Goal: Task Accomplishment & Management: Use online tool/utility

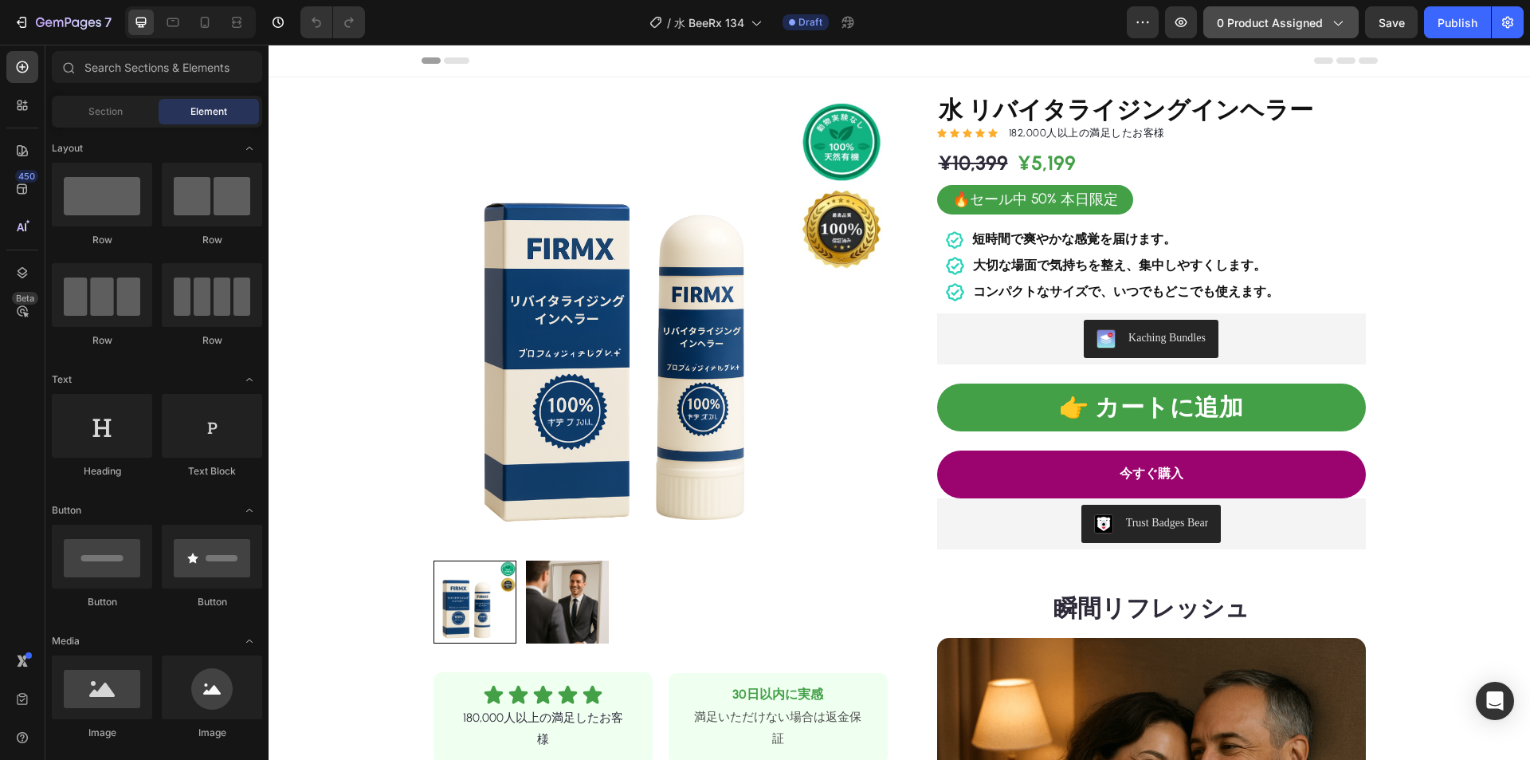
click at [1255, 22] on span "0 product assigned" at bounding box center [1270, 22] width 106 height 17
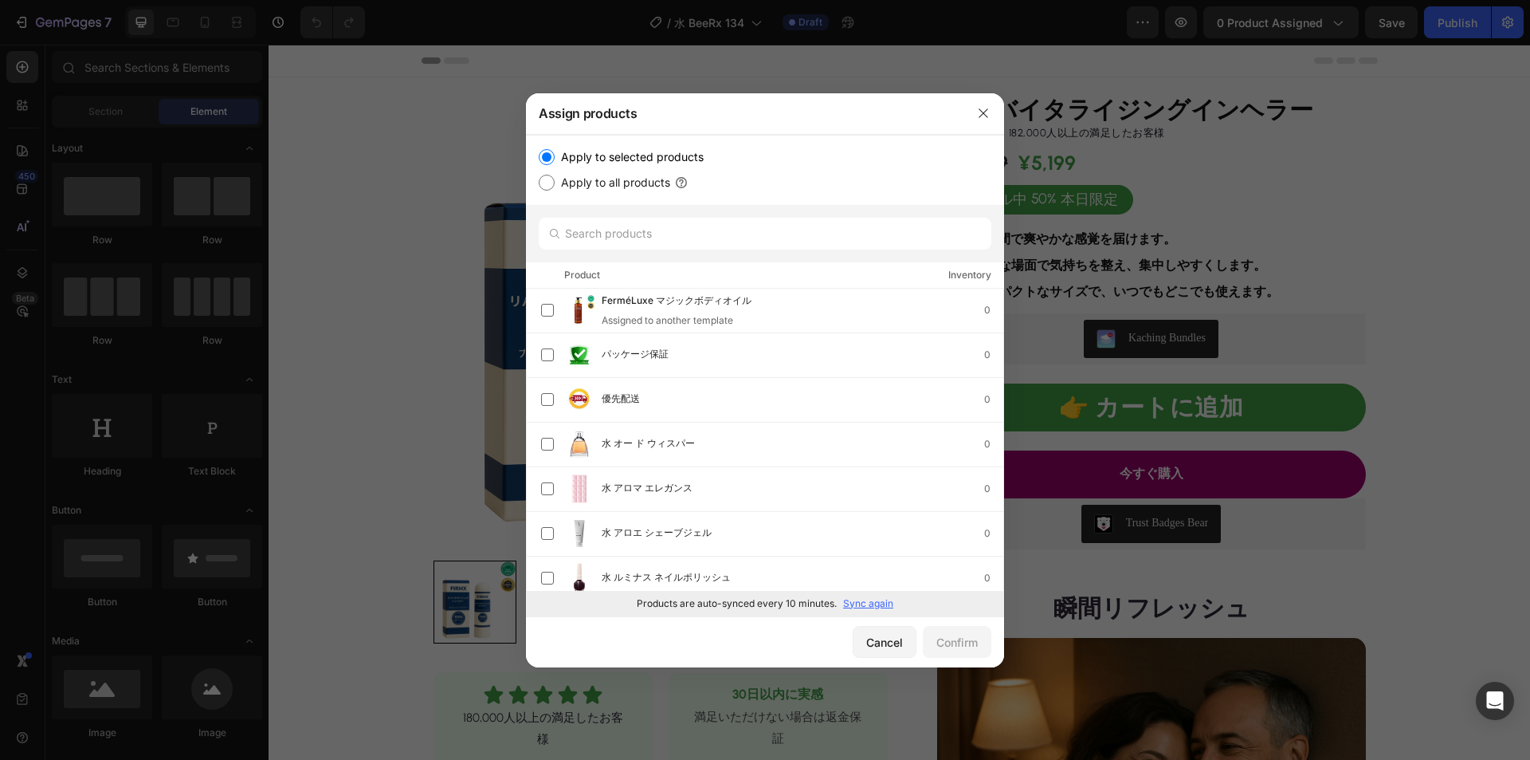
click at [868, 603] on p "Sync again" at bounding box center [868, 603] width 50 height 14
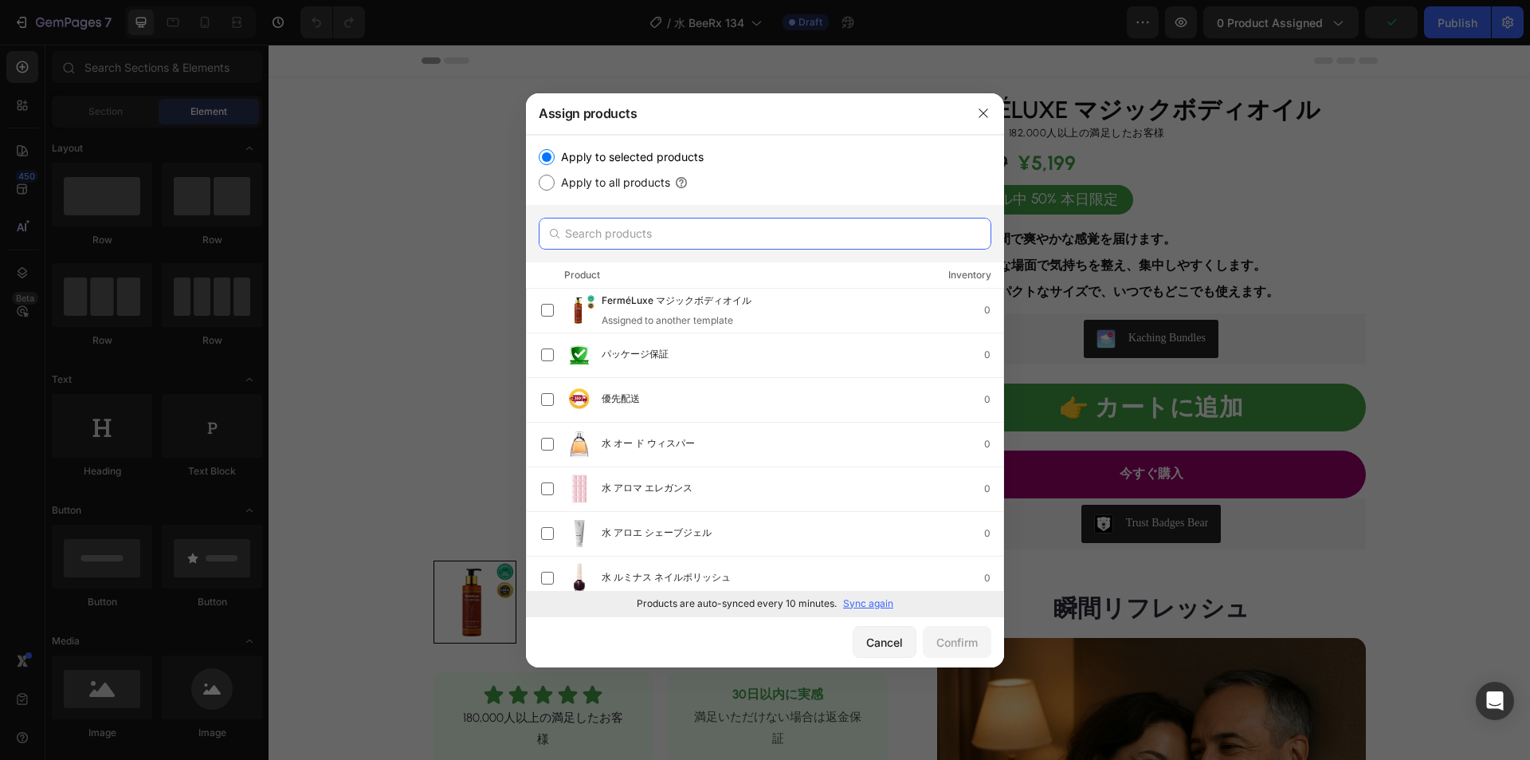
click at [648, 240] on input "text" at bounding box center [765, 234] width 453 height 32
paste input "水 リリーフクリーム"
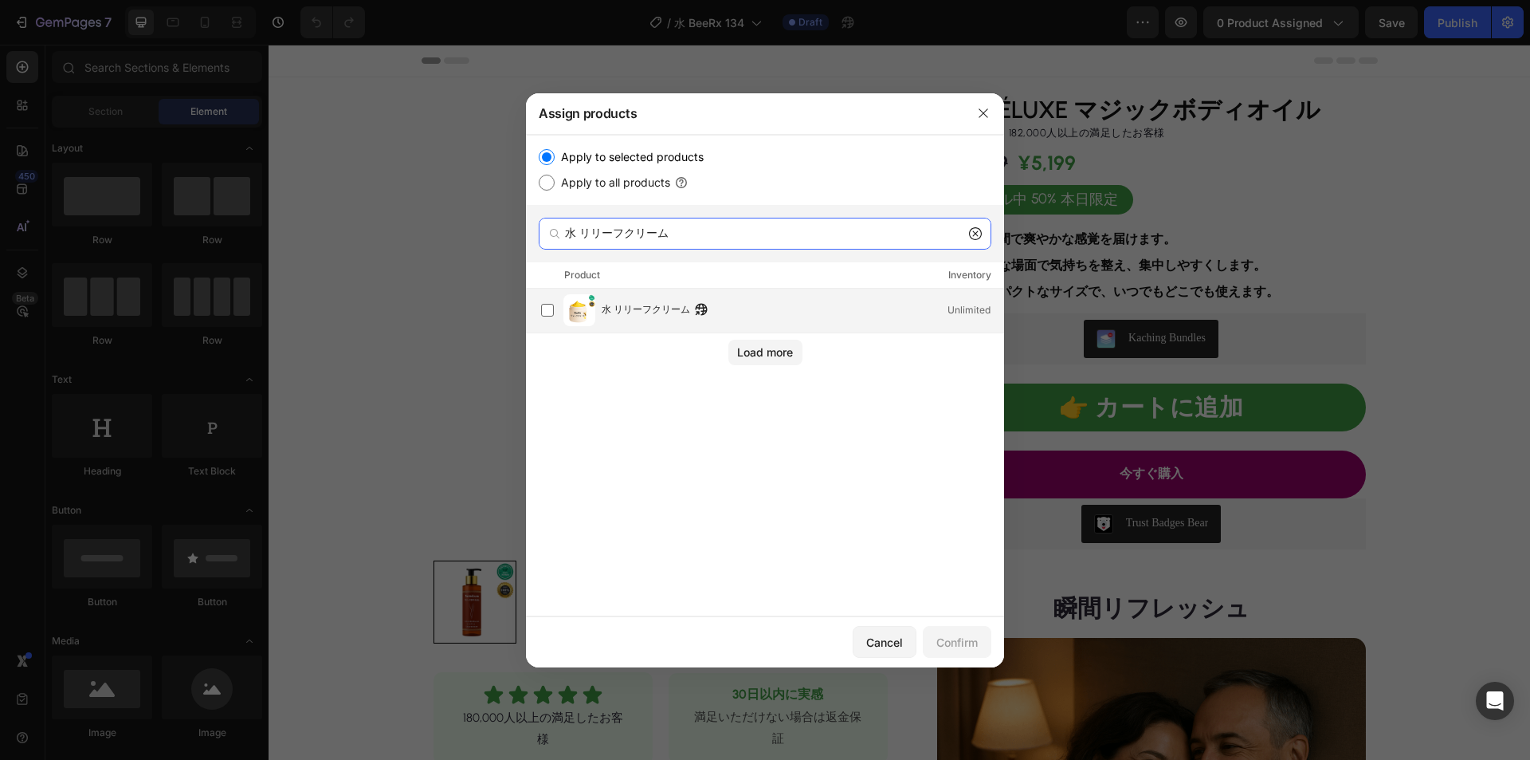
type input "水 リリーフクリーム"
click at [625, 316] on span "水 リリーフクリーム" at bounding box center [646, 310] width 88 height 18
click at [962, 638] on div "Confirm" at bounding box center [957, 642] width 41 height 17
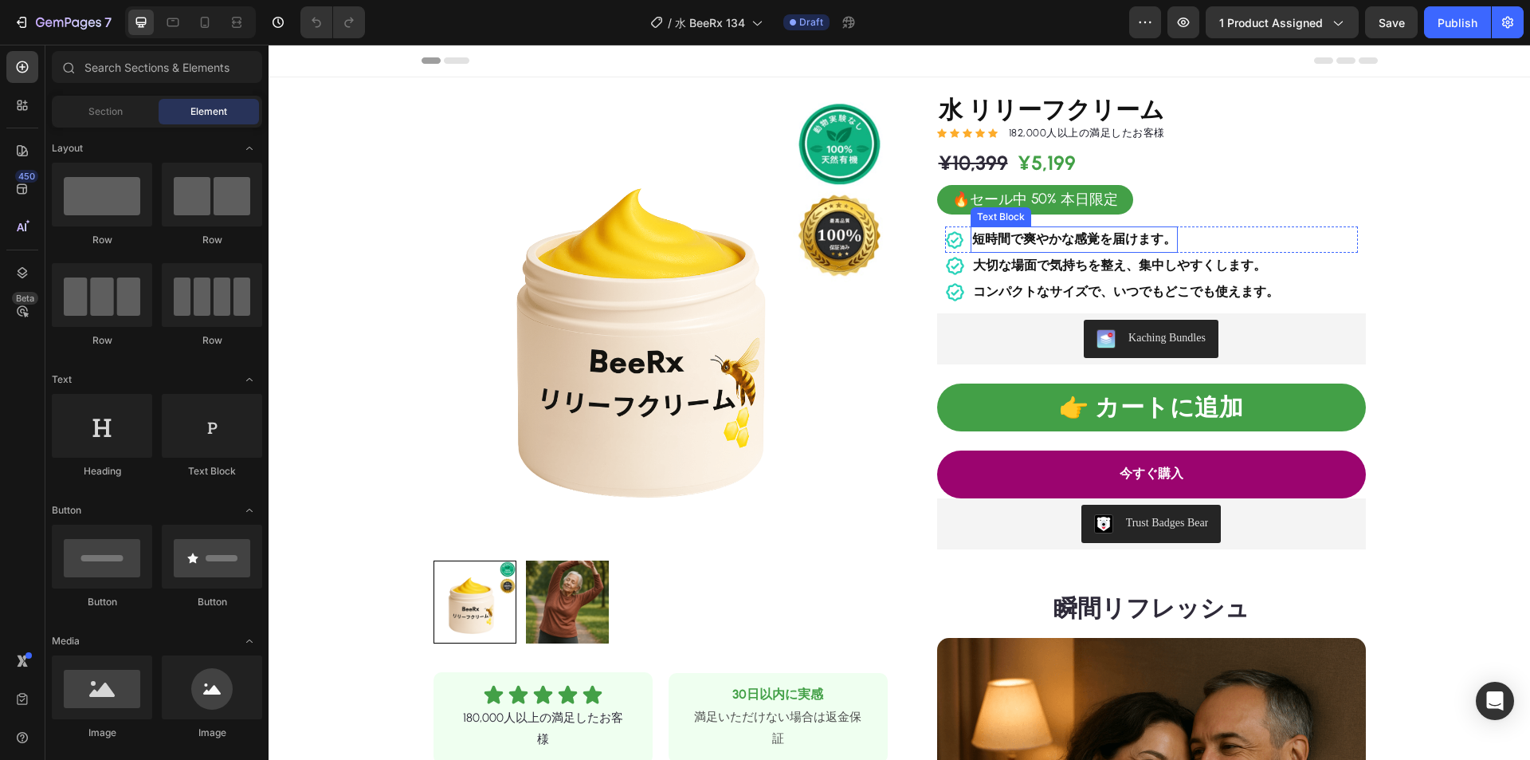
click at [1115, 237] on strong "短時間で爽やかな感覚を届けます。" at bounding box center [1074, 238] width 204 height 15
click at [1114, 236] on strong "短時間で爽やかな感覚を届けます。" at bounding box center [1074, 238] width 204 height 15
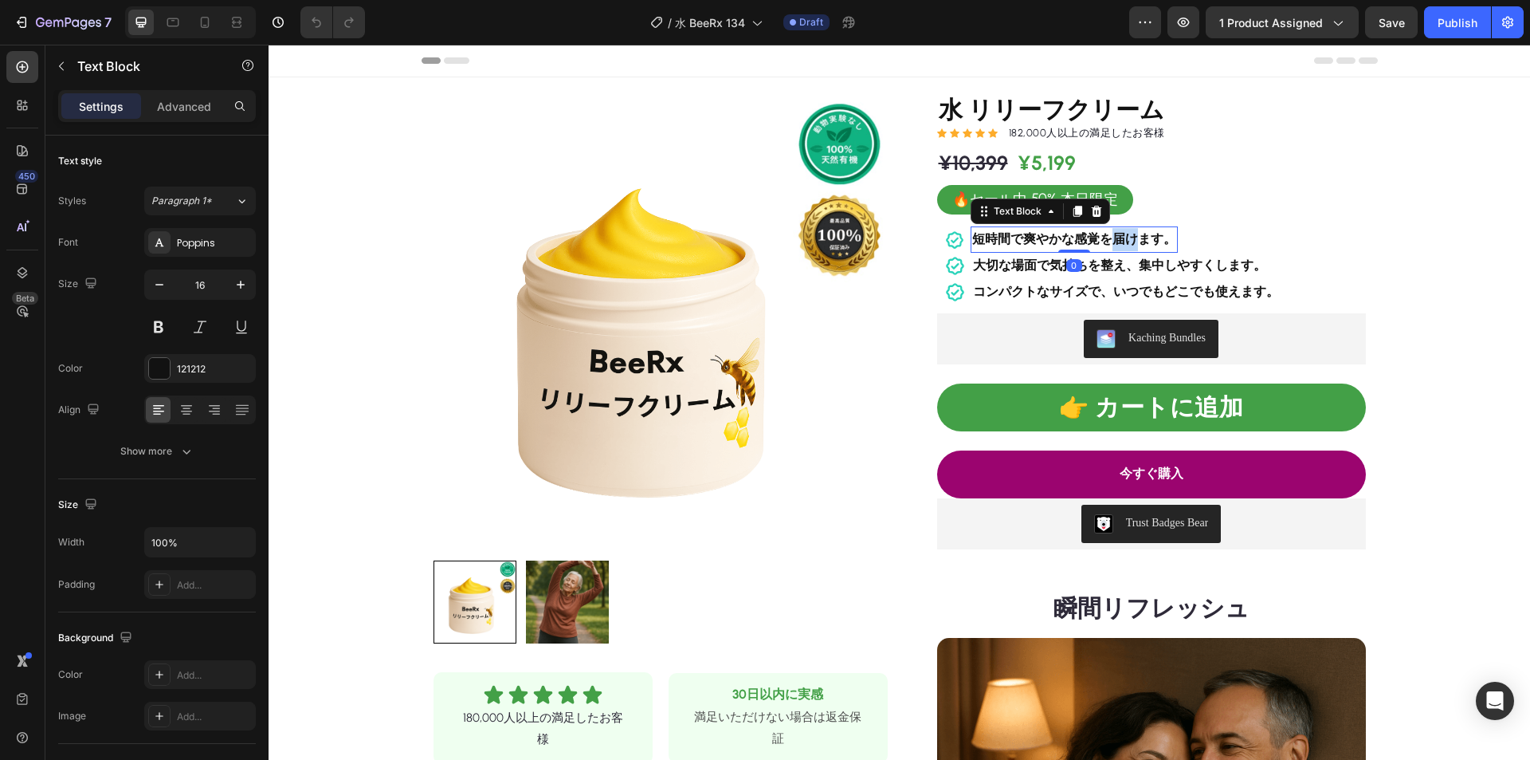
click at [1103, 240] on strong "短時間で爽やかな感覚を届けます。" at bounding box center [1074, 238] width 204 height 15
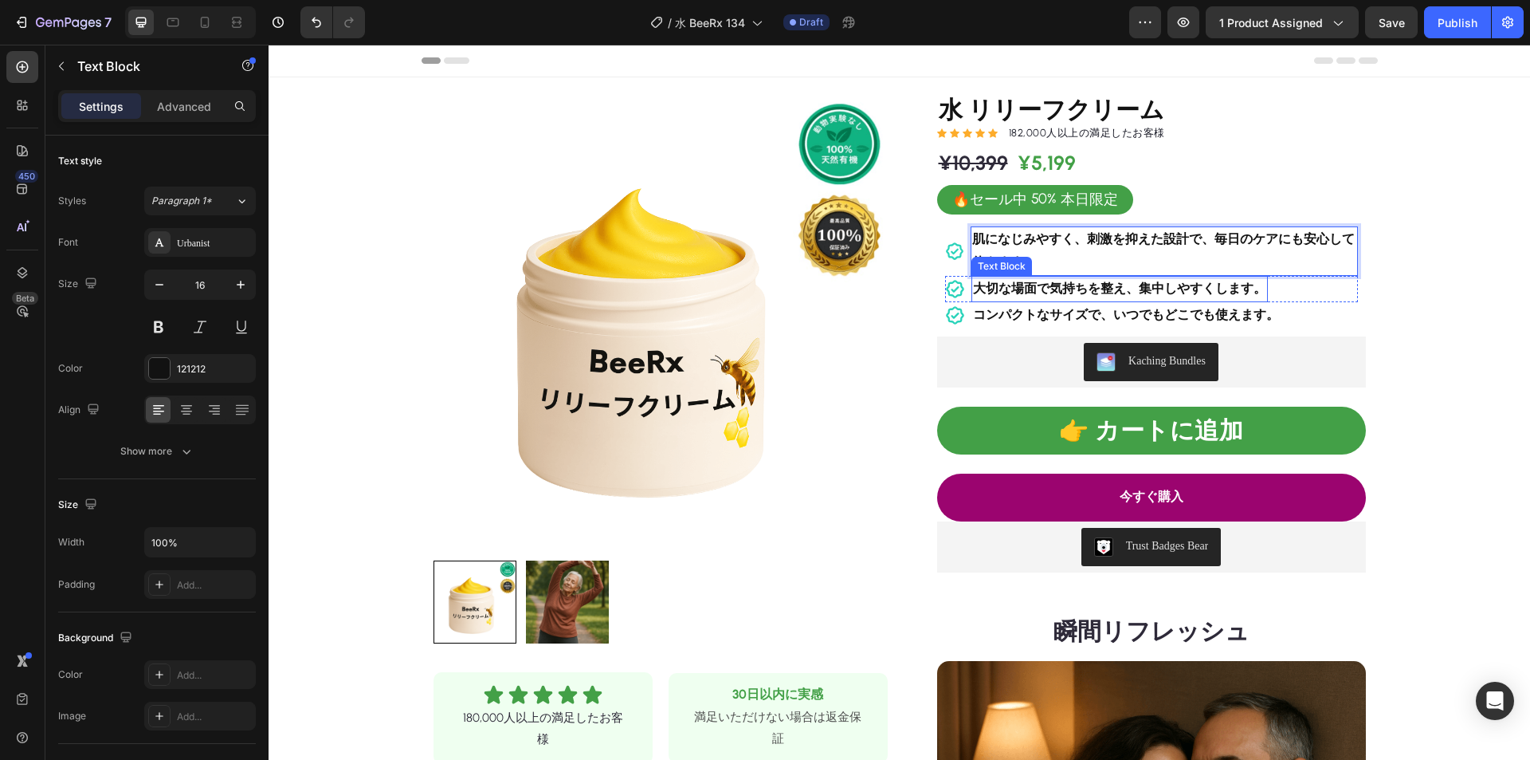
click at [1105, 289] on strong "大切な場面で気持ちを整え、集中しやすくします。" at bounding box center [1119, 288] width 293 height 15
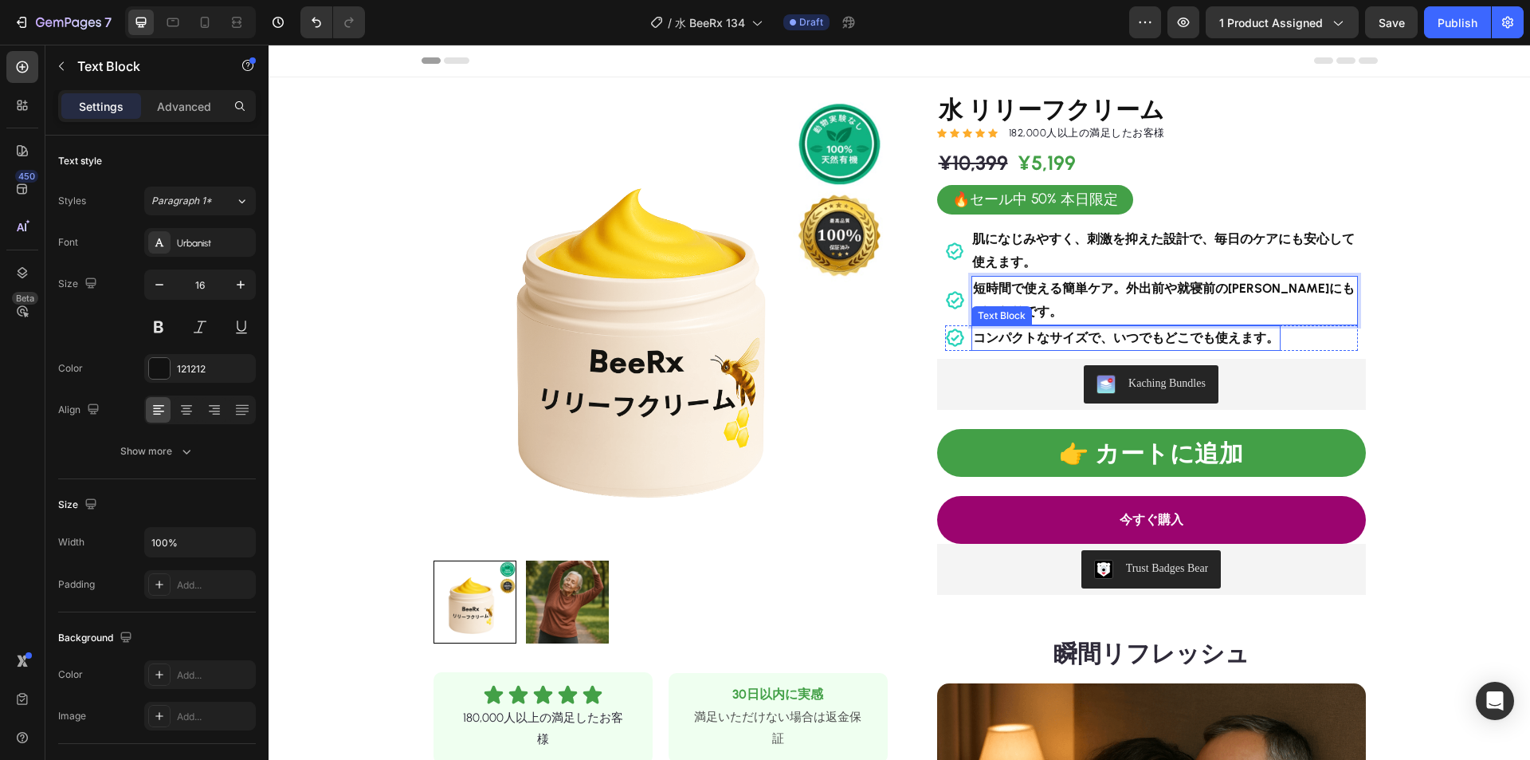
click at [1058, 339] on strong "コンパクトなサイズで、いつでもどこでも使えます。" at bounding box center [1126, 337] width 306 height 15
click at [1042, 343] on strong "コンパクトな容器で、職場や旅行先にも手軽に持っていけます。" at bounding box center [1158, 337] width 370 height 15
click at [1046, 341] on strong "コンパクトな容器で、職場や旅行先にも手軽に持っていけます。" at bounding box center [1158, 337] width 370 height 15
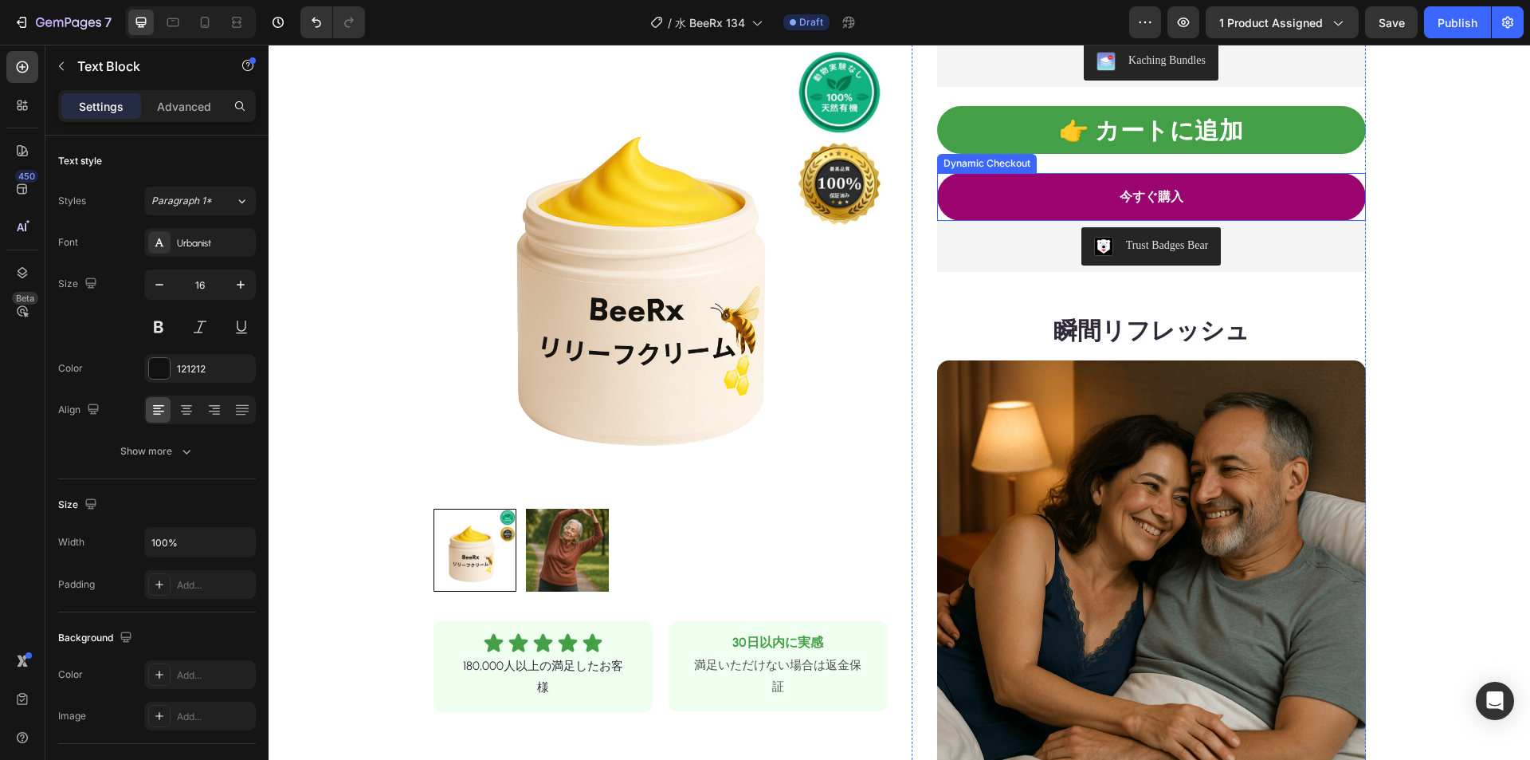
scroll to position [399, 0]
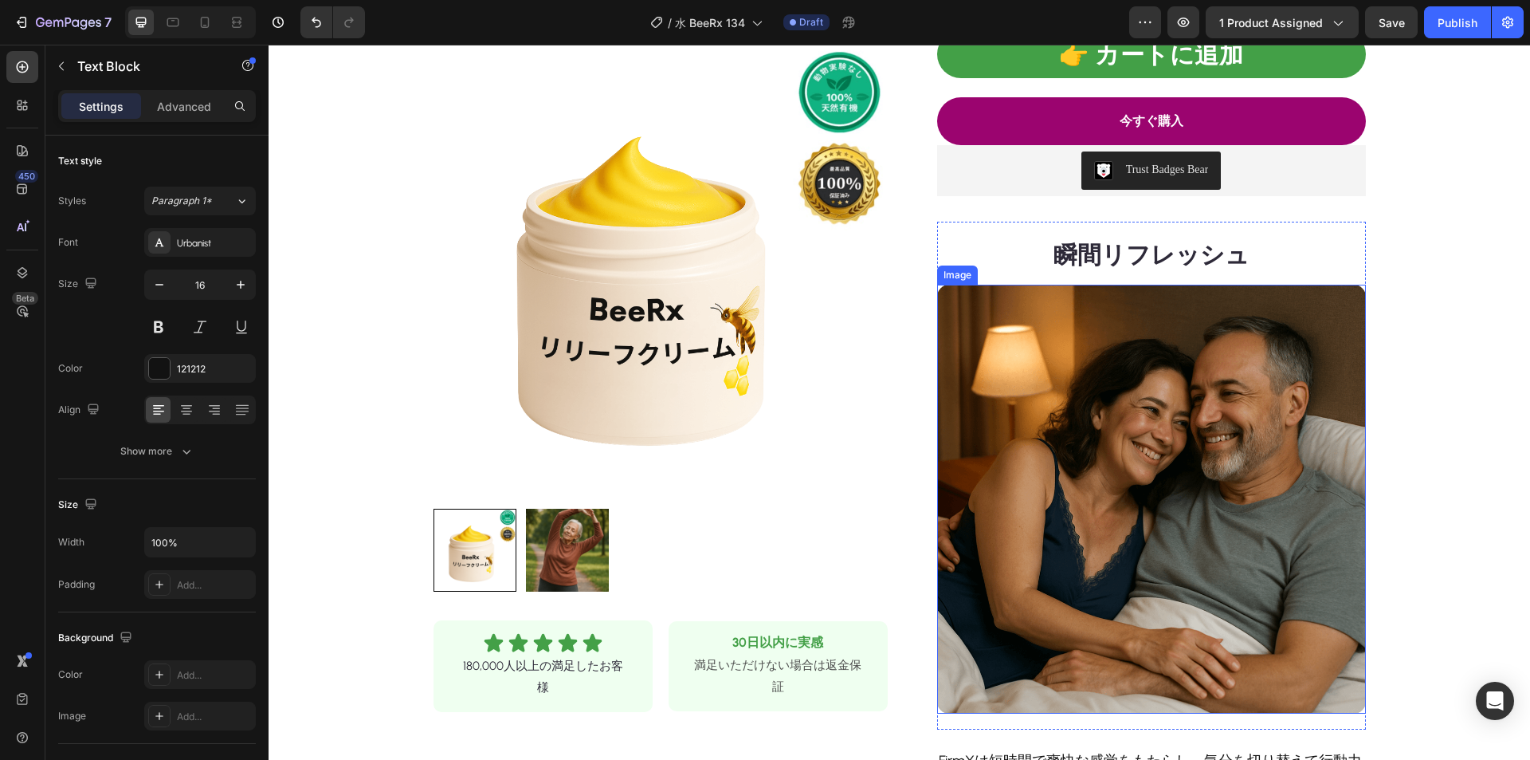
click at [1111, 260] on strong "瞬間リフレッシュ" at bounding box center [1152, 254] width 196 height 29
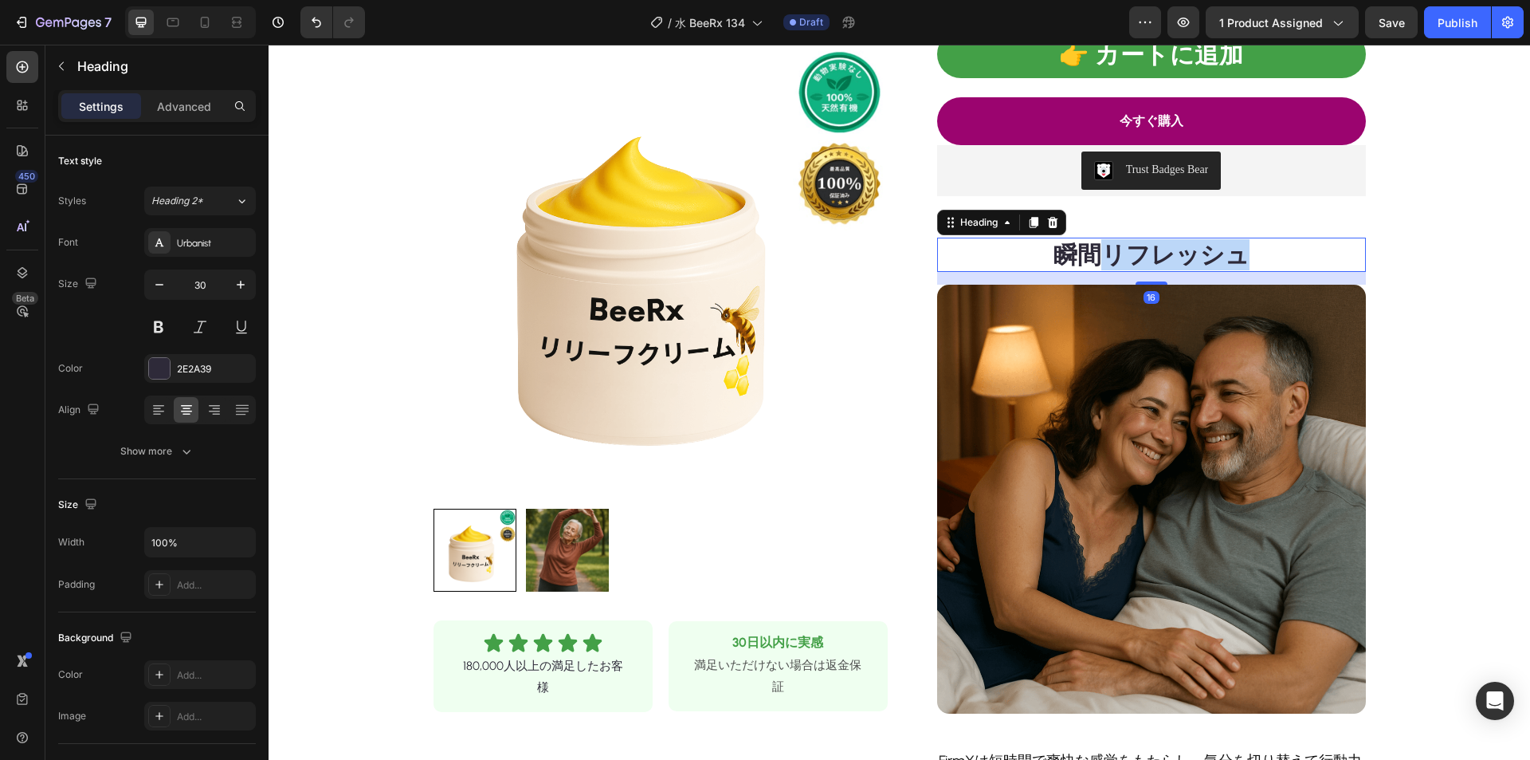
click at [1114, 252] on strong "瞬間リフレッシュ" at bounding box center [1152, 254] width 196 height 29
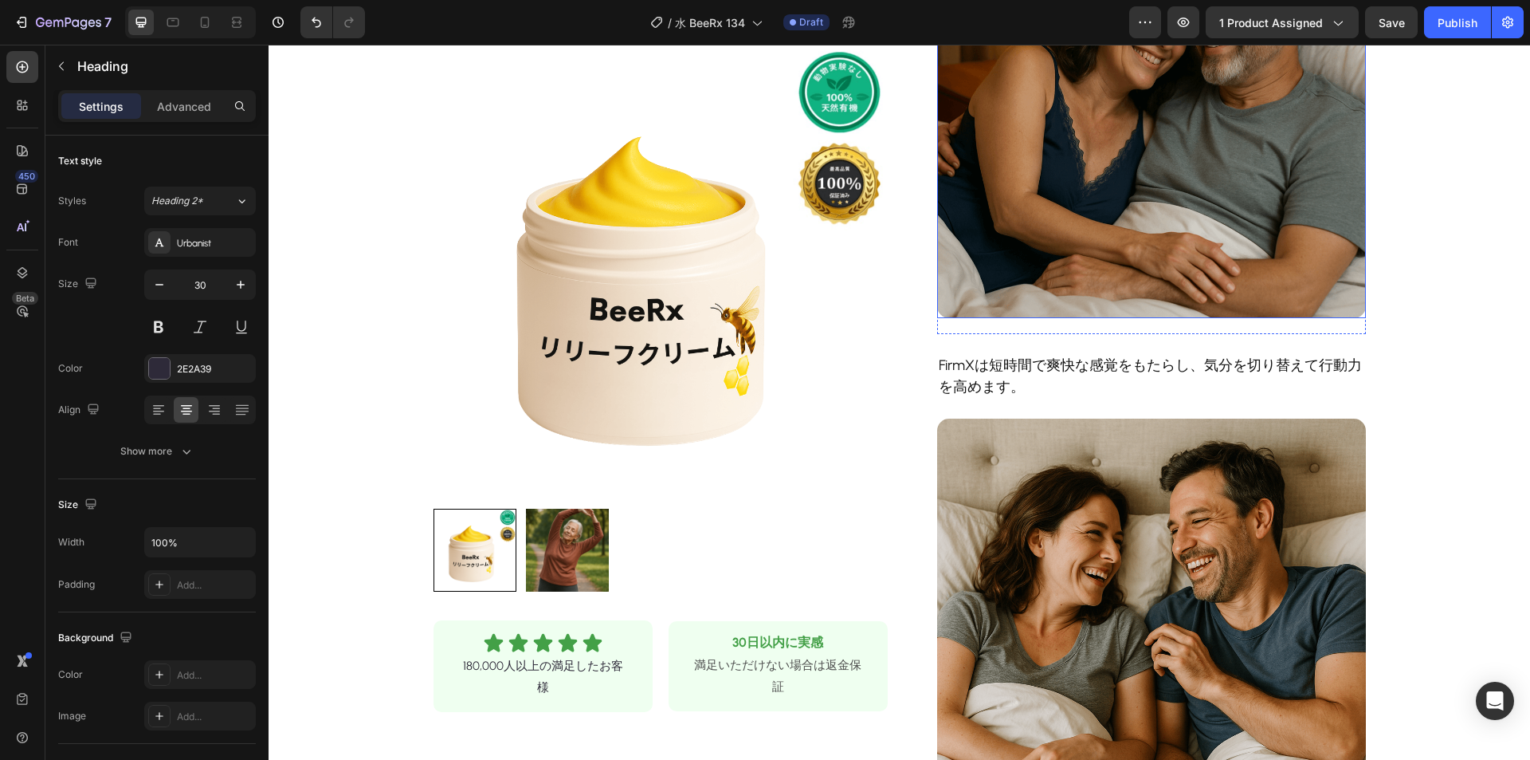
scroll to position [797, 0]
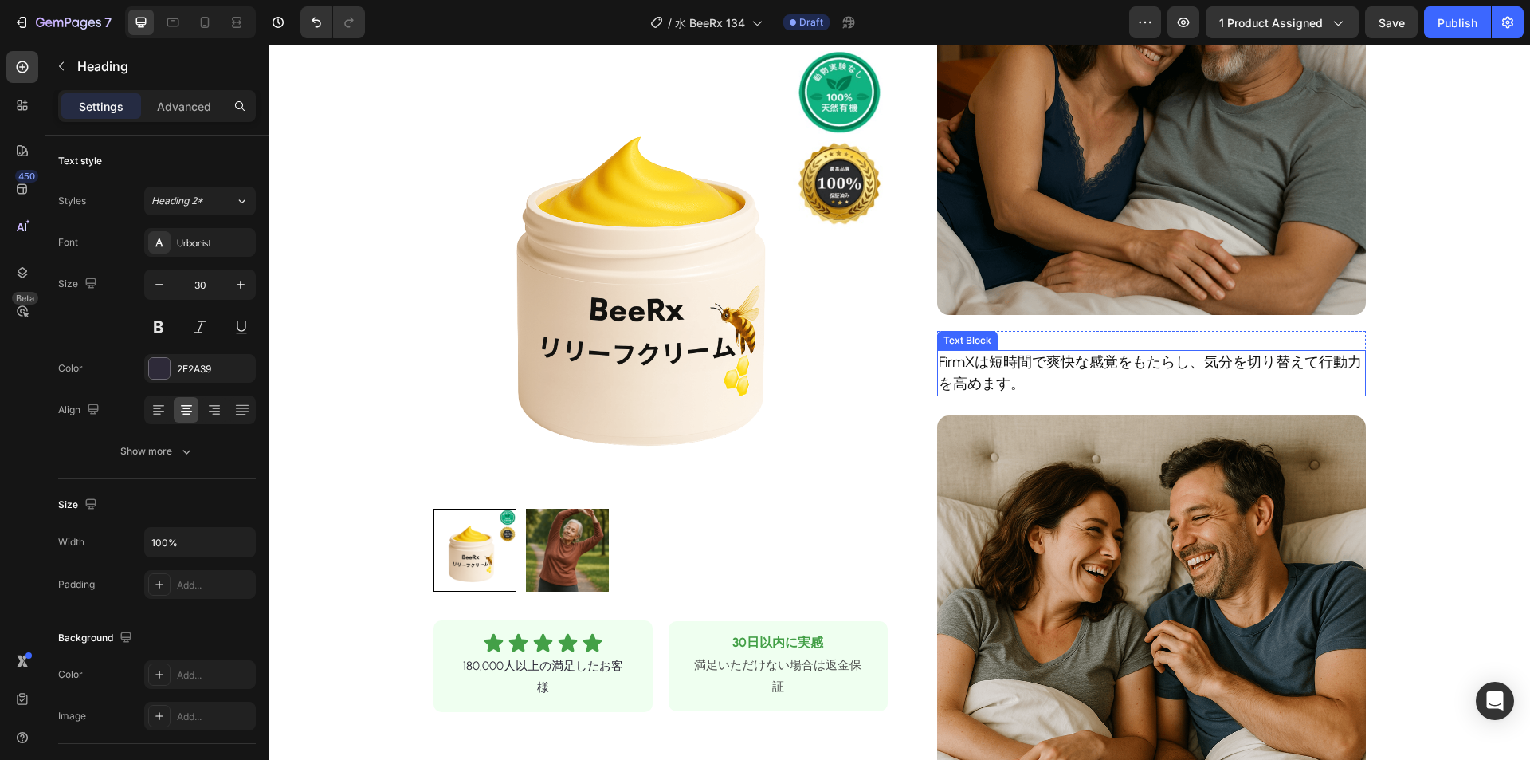
click at [1001, 355] on p "FirmXは短時間で爽快な感覚をもたらし、気分を切り替えて行動力を高めます。" at bounding box center [1152, 373] width 426 height 43
click at [1018, 363] on p "FirmXは短時間で爽快な感覚をもたらし、気分を切り替えて行動力を高めます。" at bounding box center [1152, 373] width 426 height 43
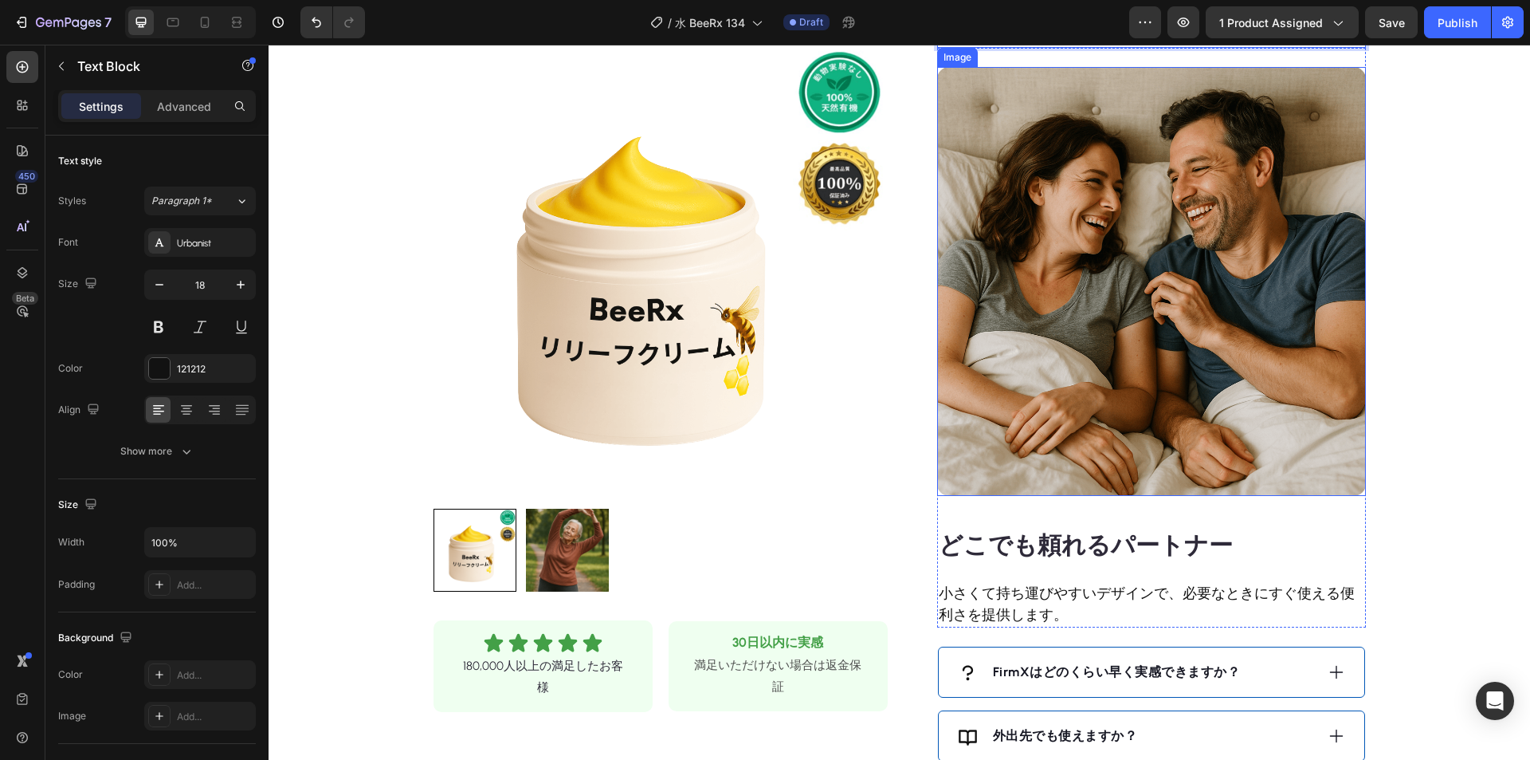
scroll to position [1275, 0]
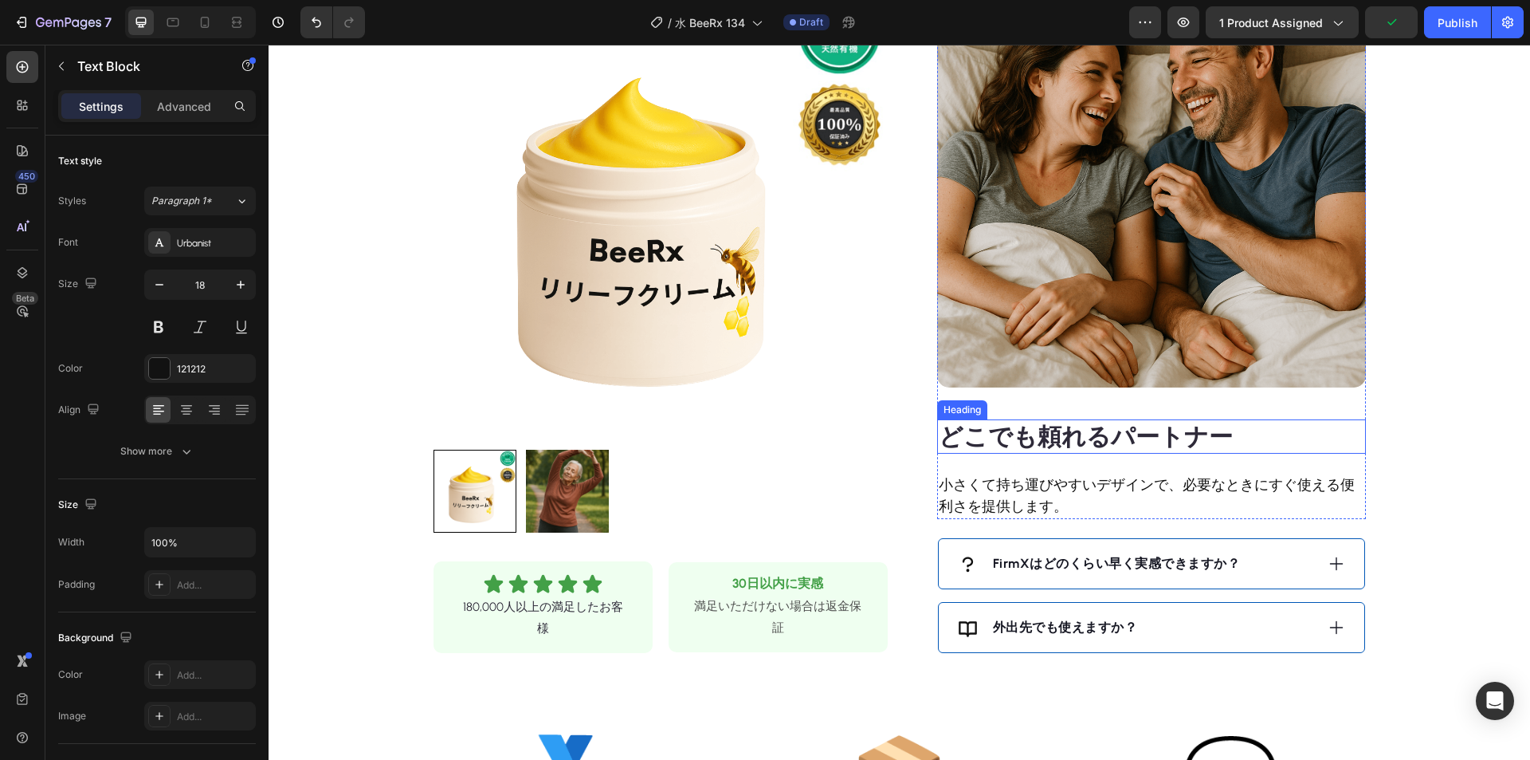
click at [1036, 433] on strong "どこでも頼れるパートナー" at bounding box center [1086, 436] width 294 height 29
click at [1044, 435] on strong "どこでも頼れるパートナー" at bounding box center [1086, 436] width 294 height 29
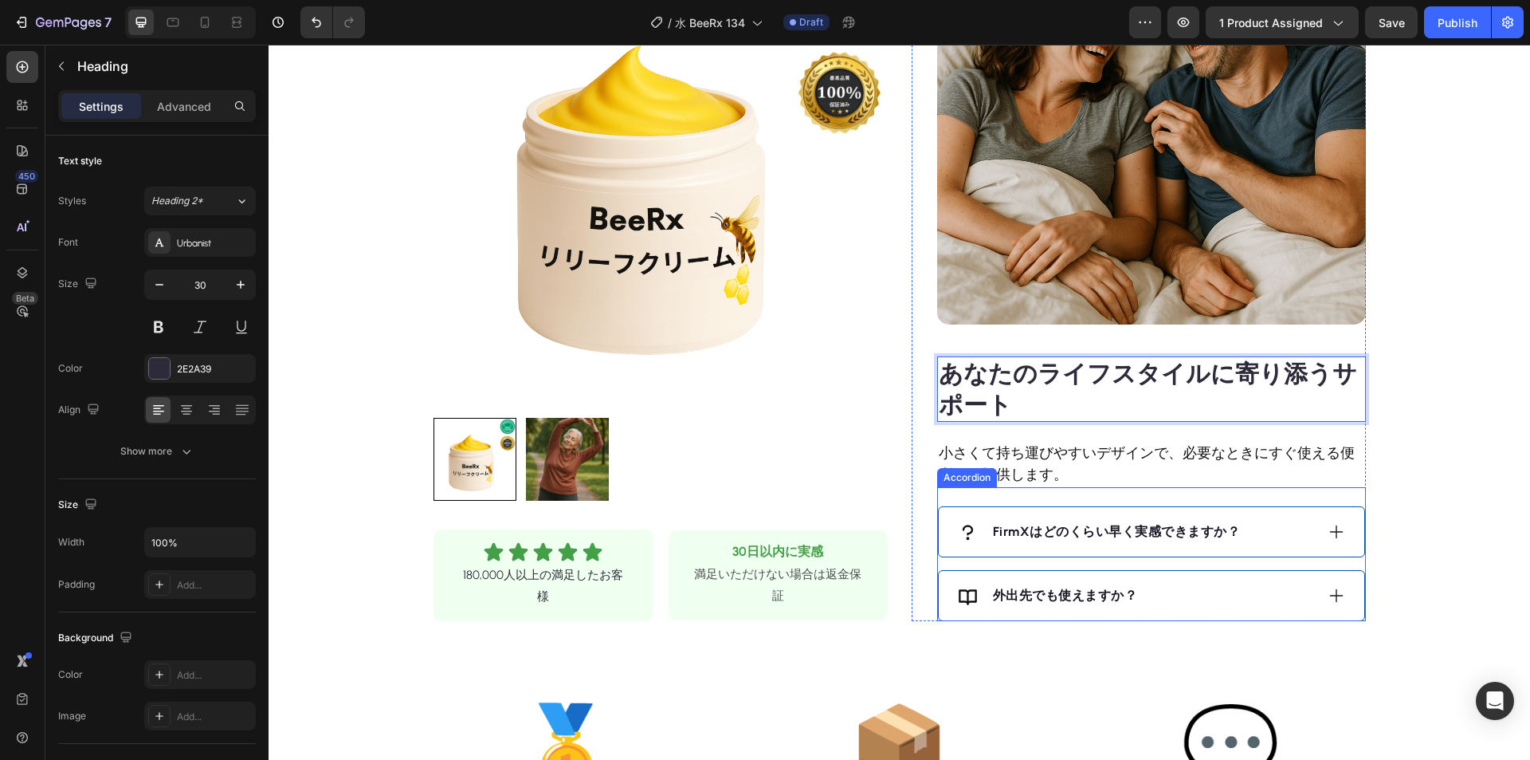
scroll to position [1514, 0]
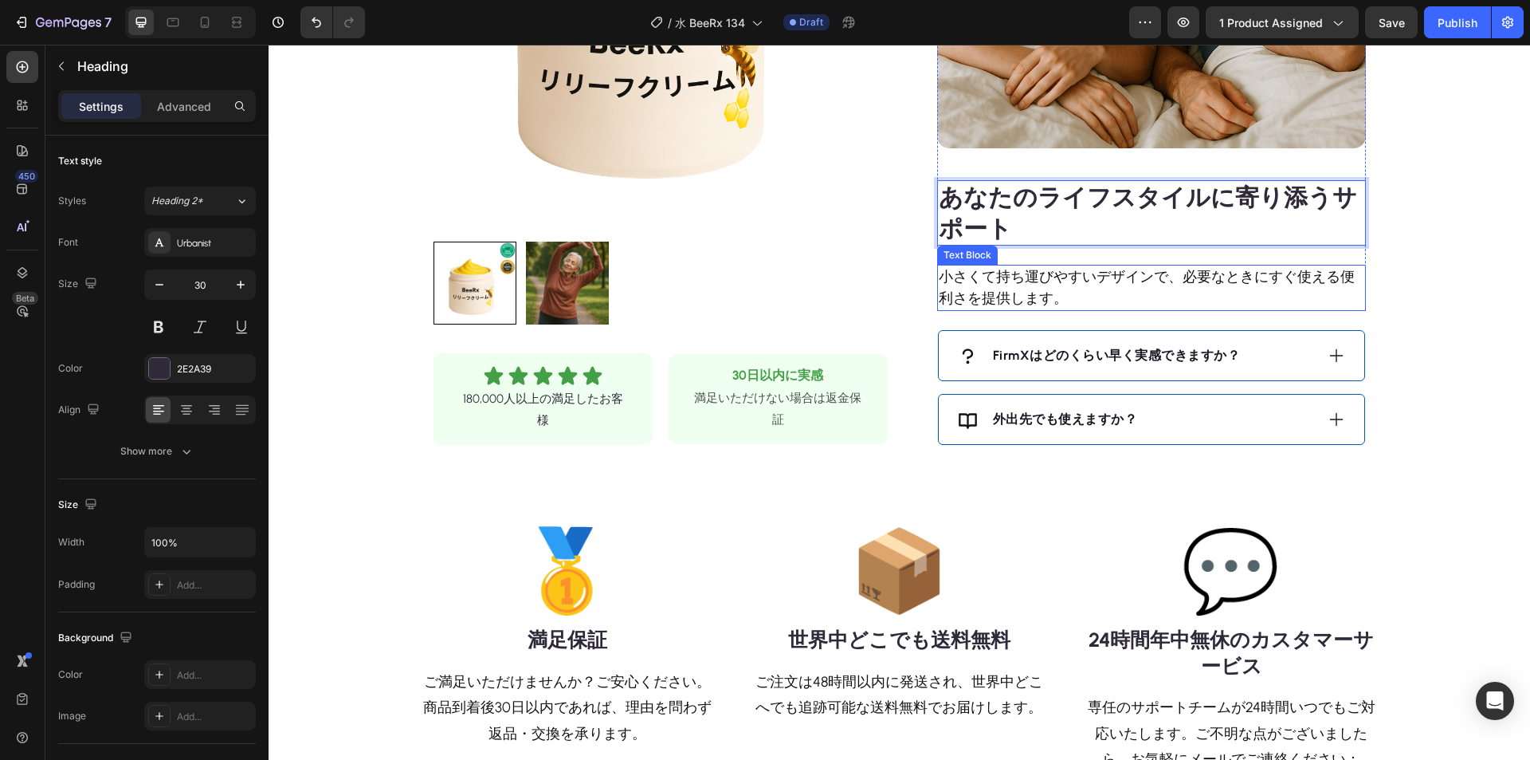
click at [1037, 281] on p "小さくて持ち運びやすいデザインで、必要なときにすぐ使える便利さを提供します。" at bounding box center [1152, 287] width 426 height 43
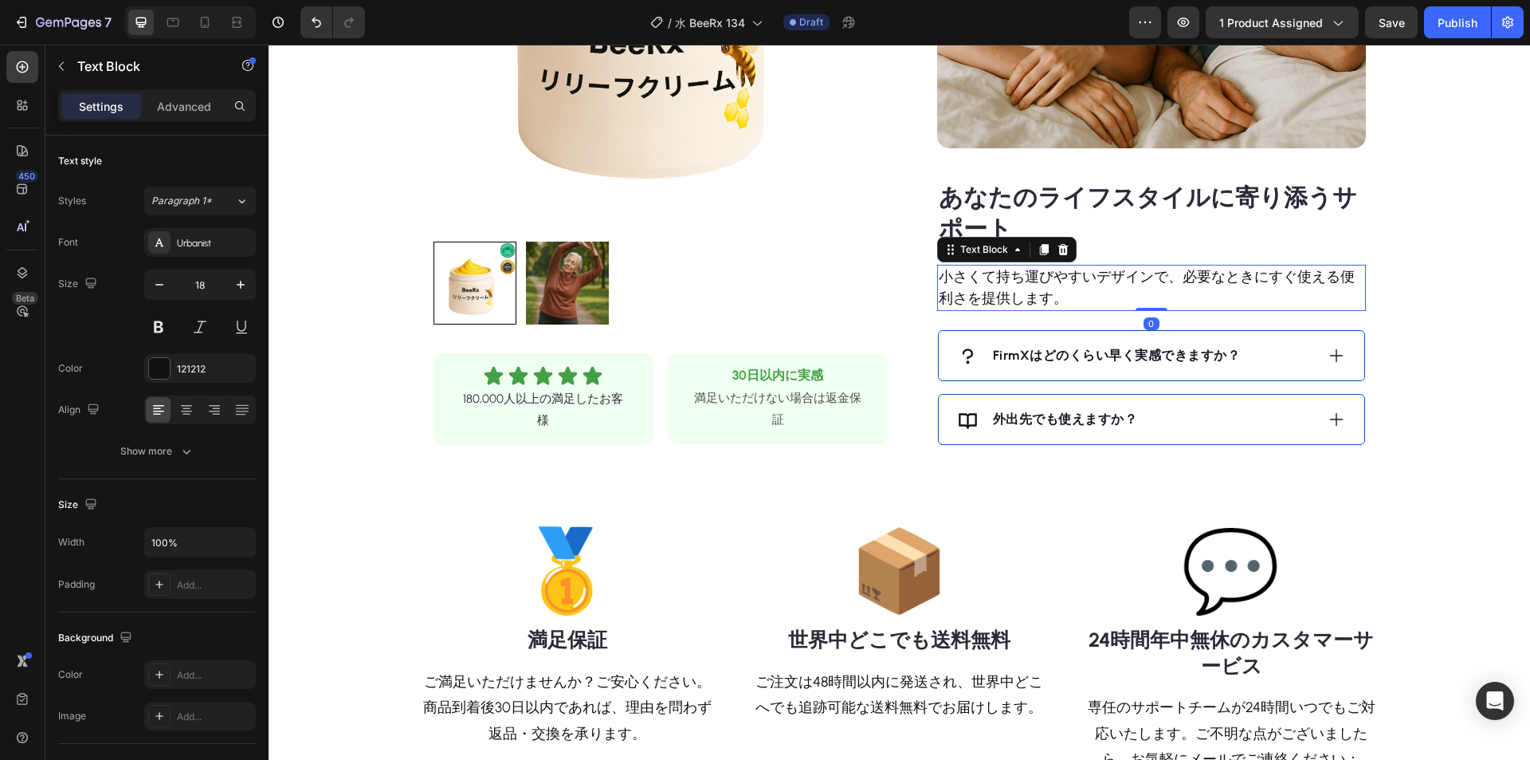
click at [1040, 274] on p "小さくて持ち運びやすいデザインで、必要なときにすぐ使える便利さを提供します。" at bounding box center [1152, 287] width 426 height 43
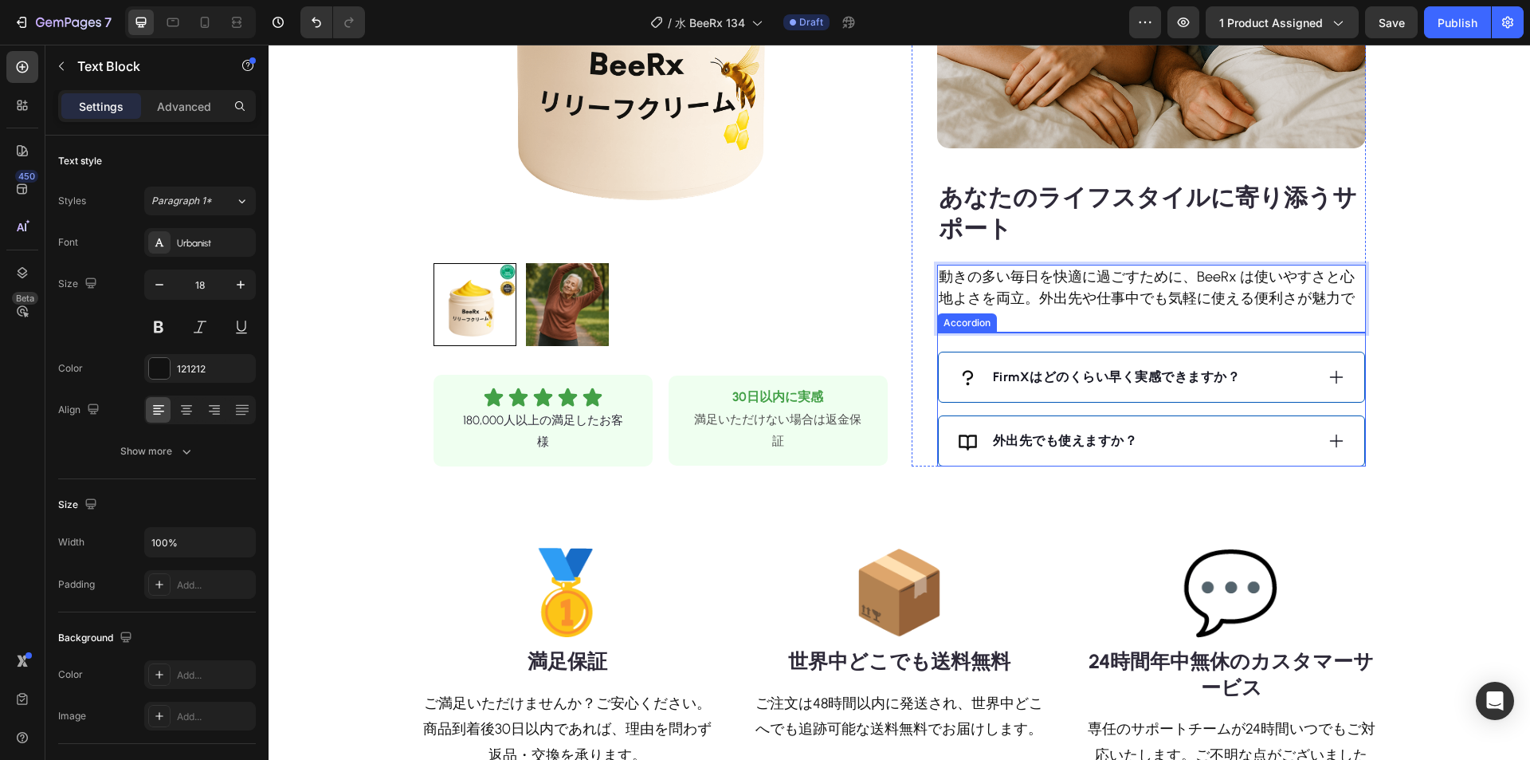
click at [1329, 373] on icon at bounding box center [1337, 377] width 18 height 18
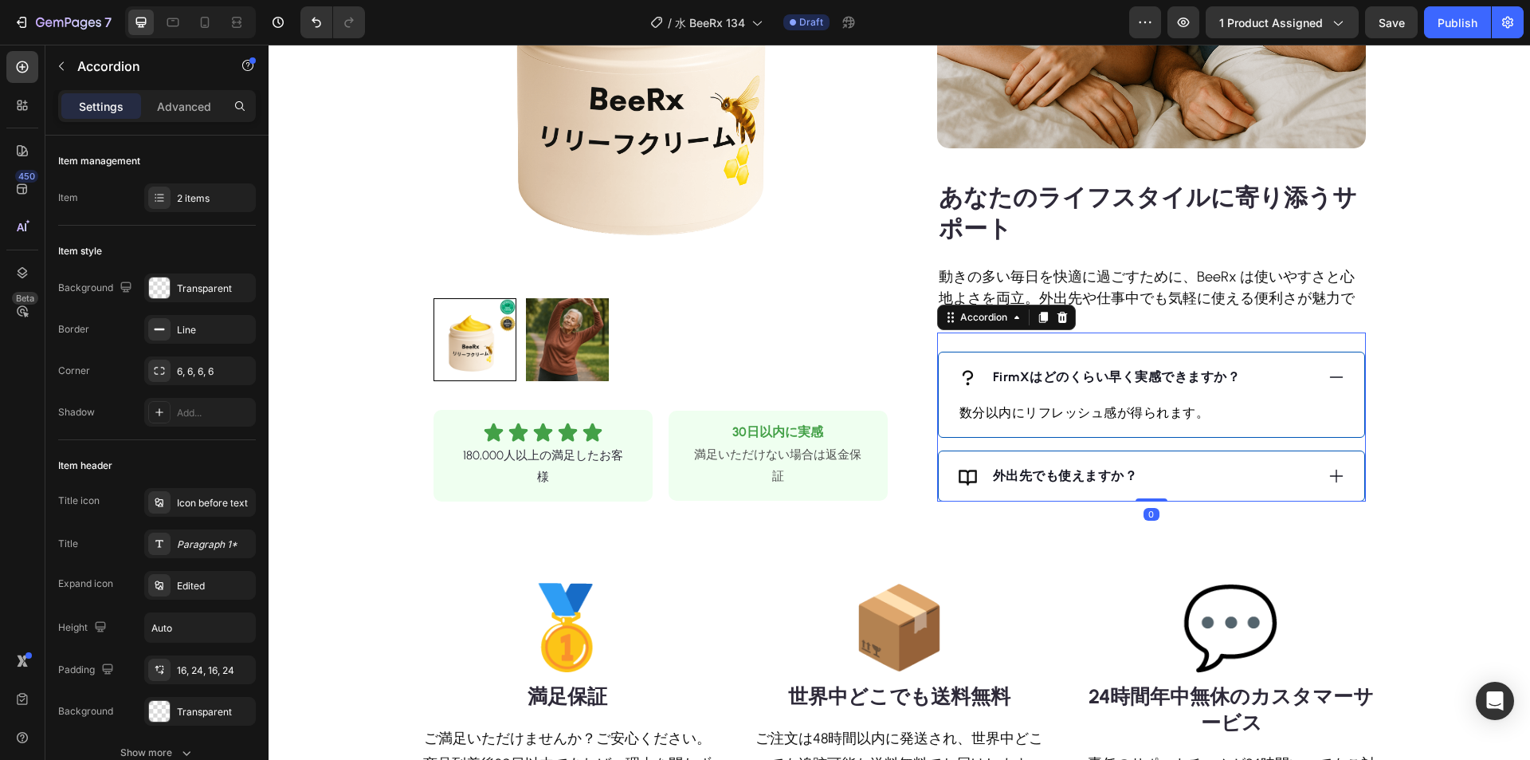
click at [1329, 373] on icon at bounding box center [1337, 377] width 18 height 18
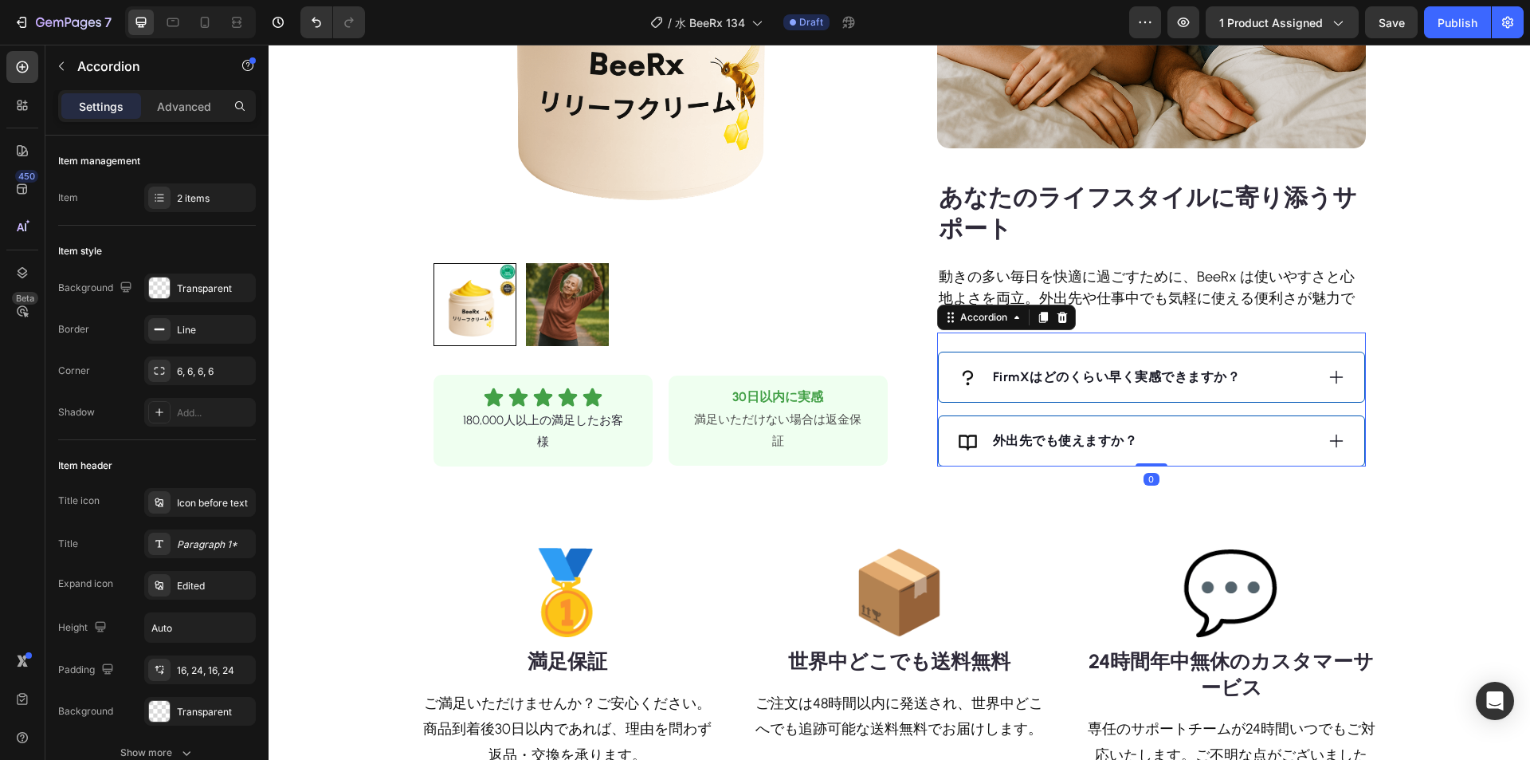
click at [1333, 438] on icon at bounding box center [1337, 441] width 18 height 18
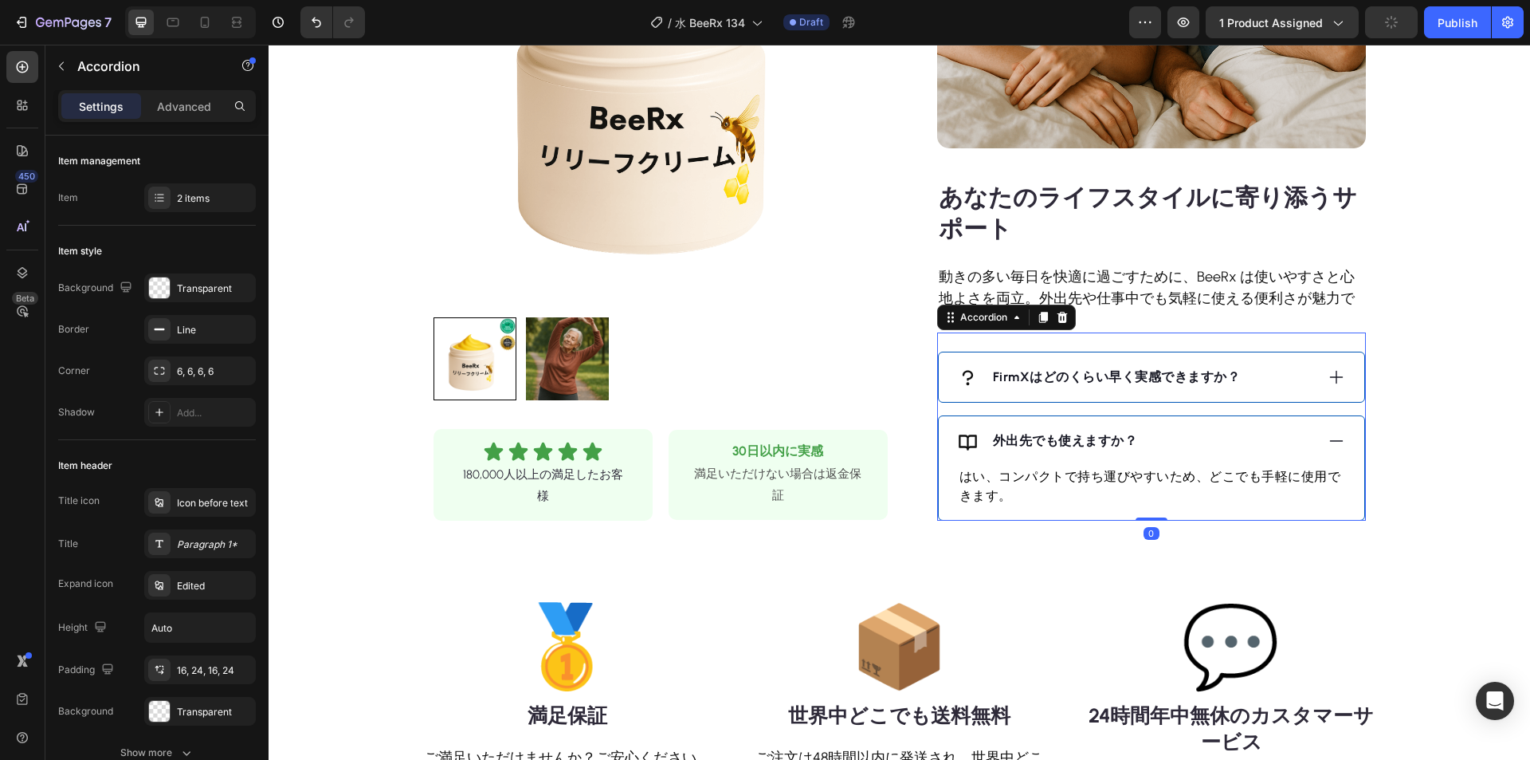
click at [1331, 438] on icon at bounding box center [1337, 441] width 18 height 18
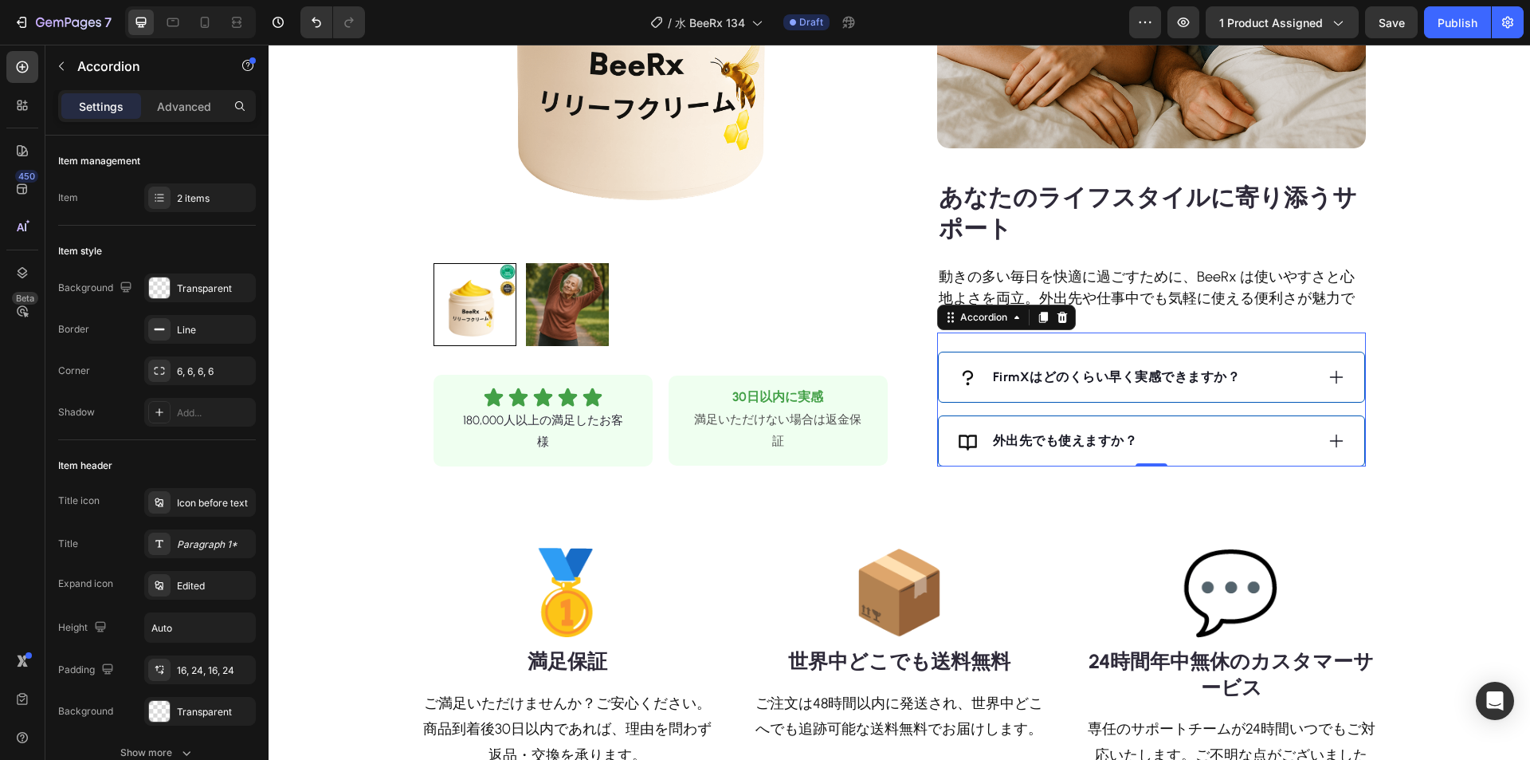
click at [1285, 379] on div "FirmXはどのくらい早く実感できますか？" at bounding box center [1136, 377] width 357 height 24
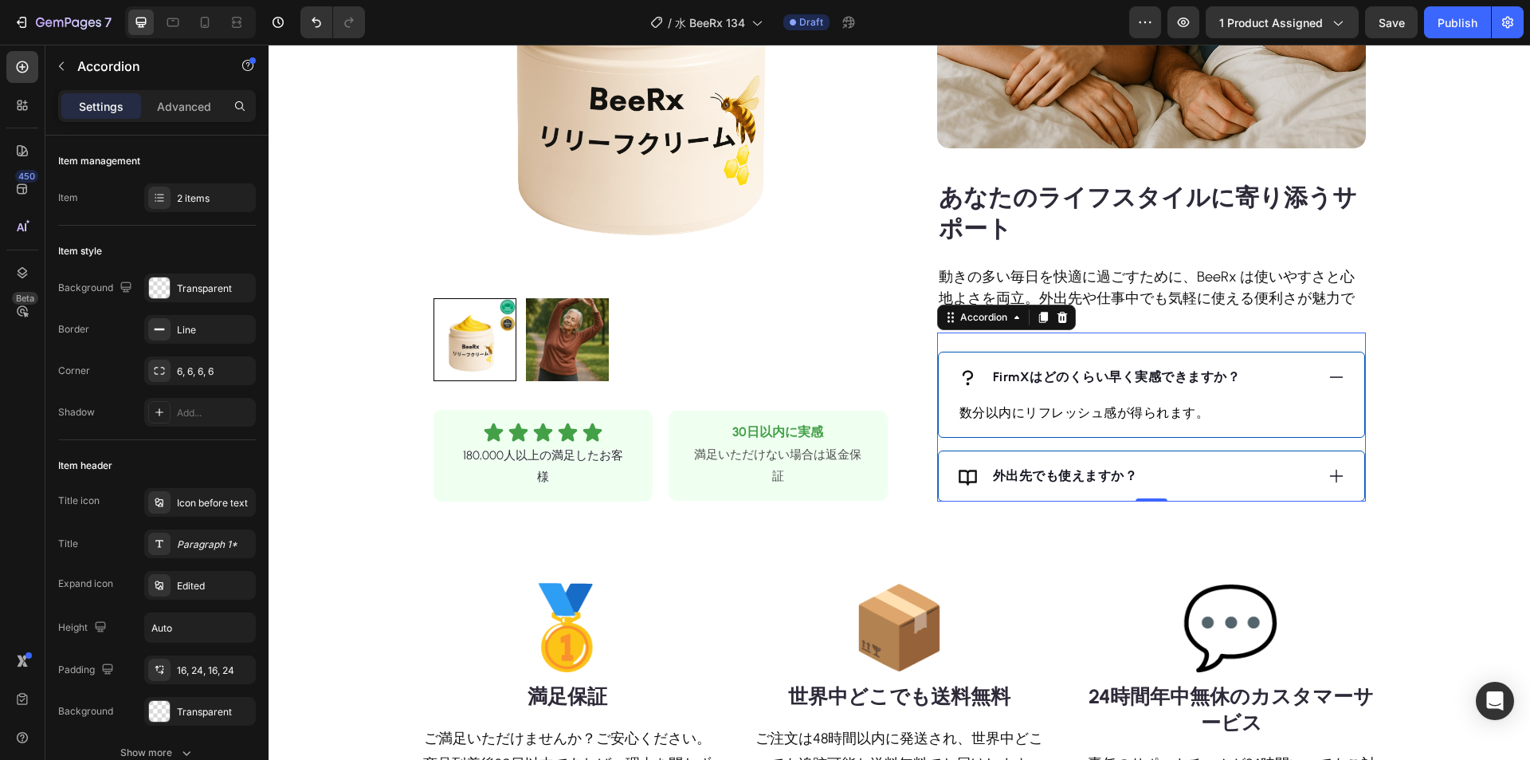
click at [1186, 374] on strong "FirmXはどのくらい早く実感できますか？" at bounding box center [1117, 376] width 248 height 15
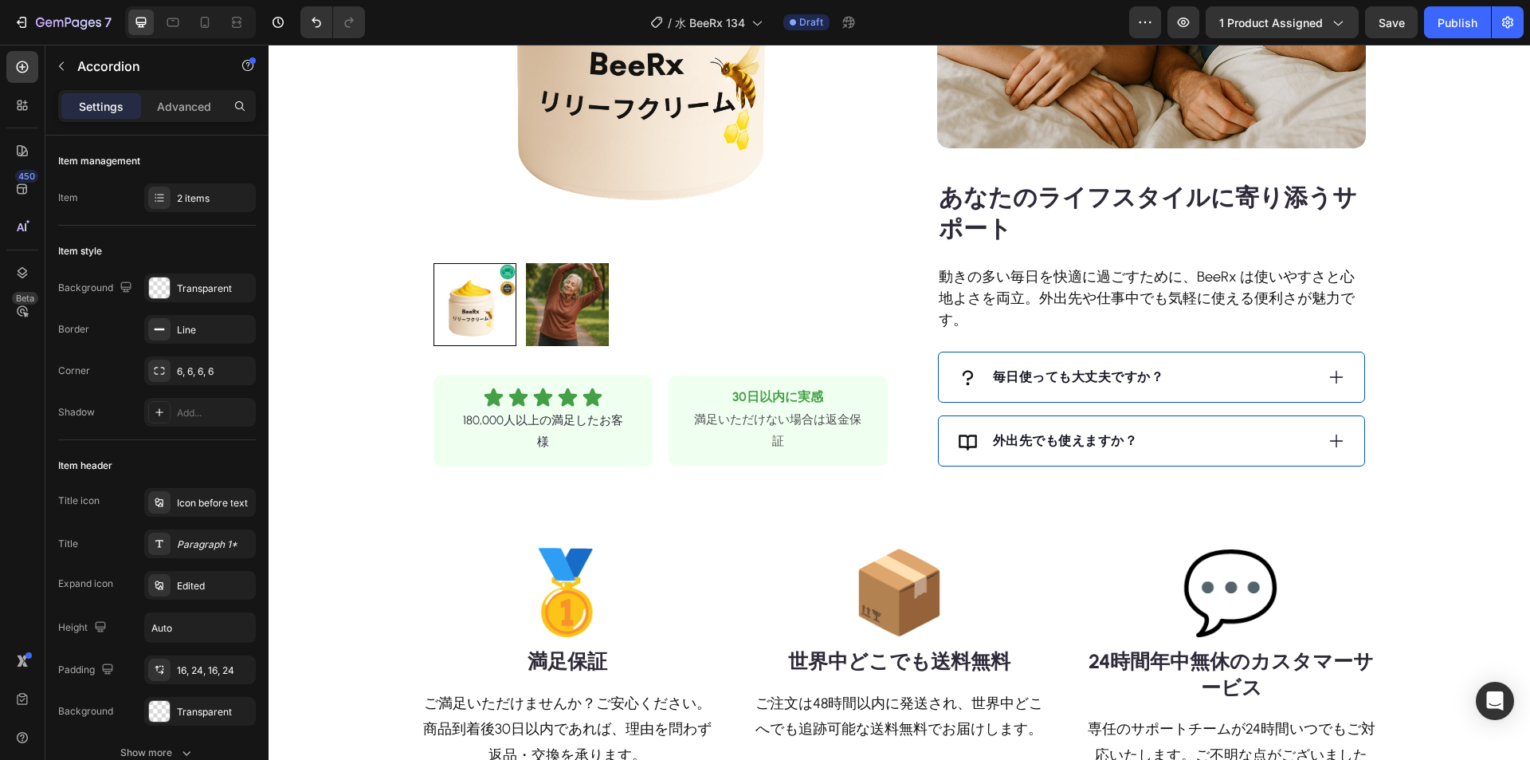
click at [1201, 370] on div "毎日使っても大丈夫ですか？" at bounding box center [1136, 377] width 357 height 24
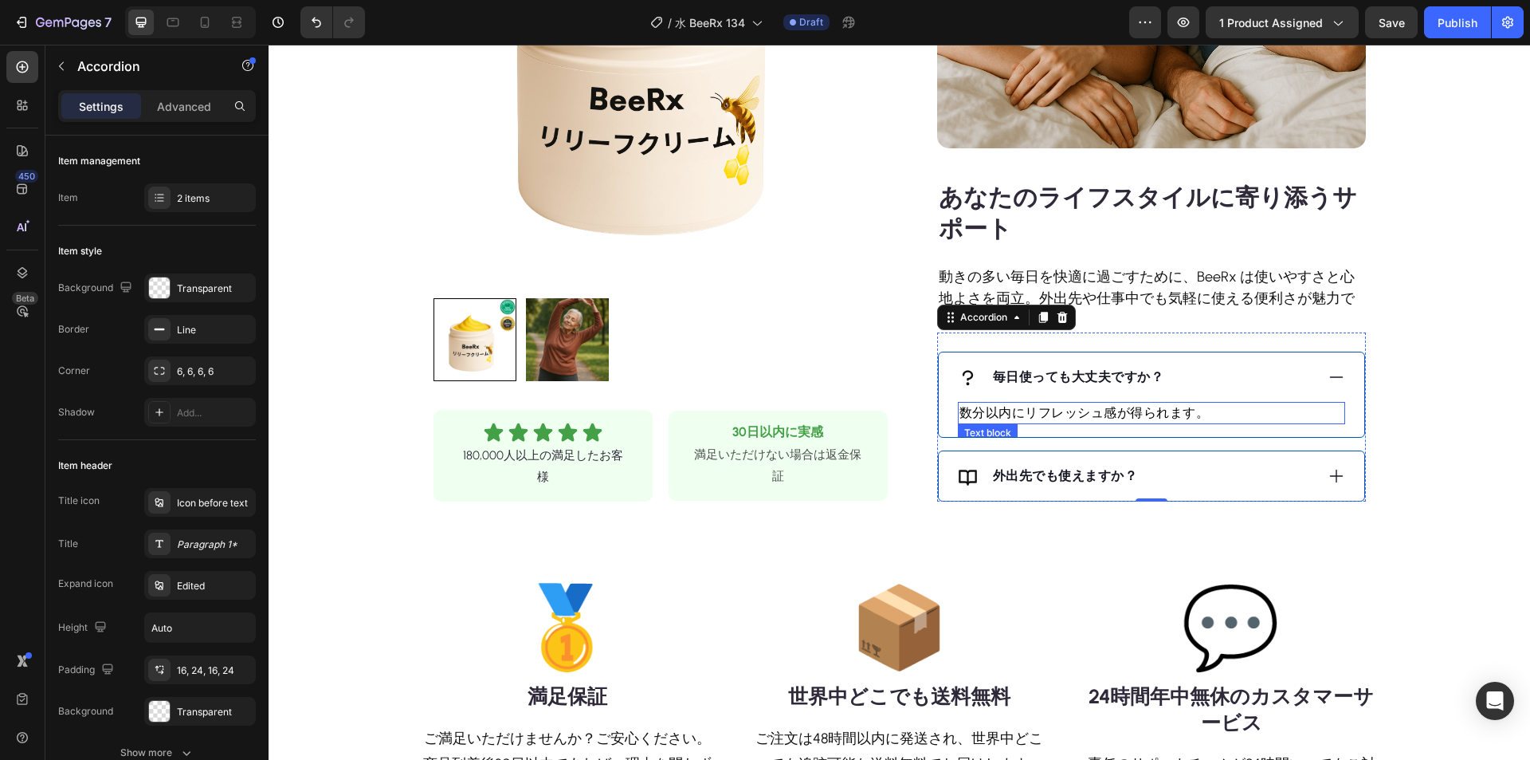
click at [1023, 411] on p "数分以内にリフレッシュ感が得られます。" at bounding box center [1152, 412] width 384 height 19
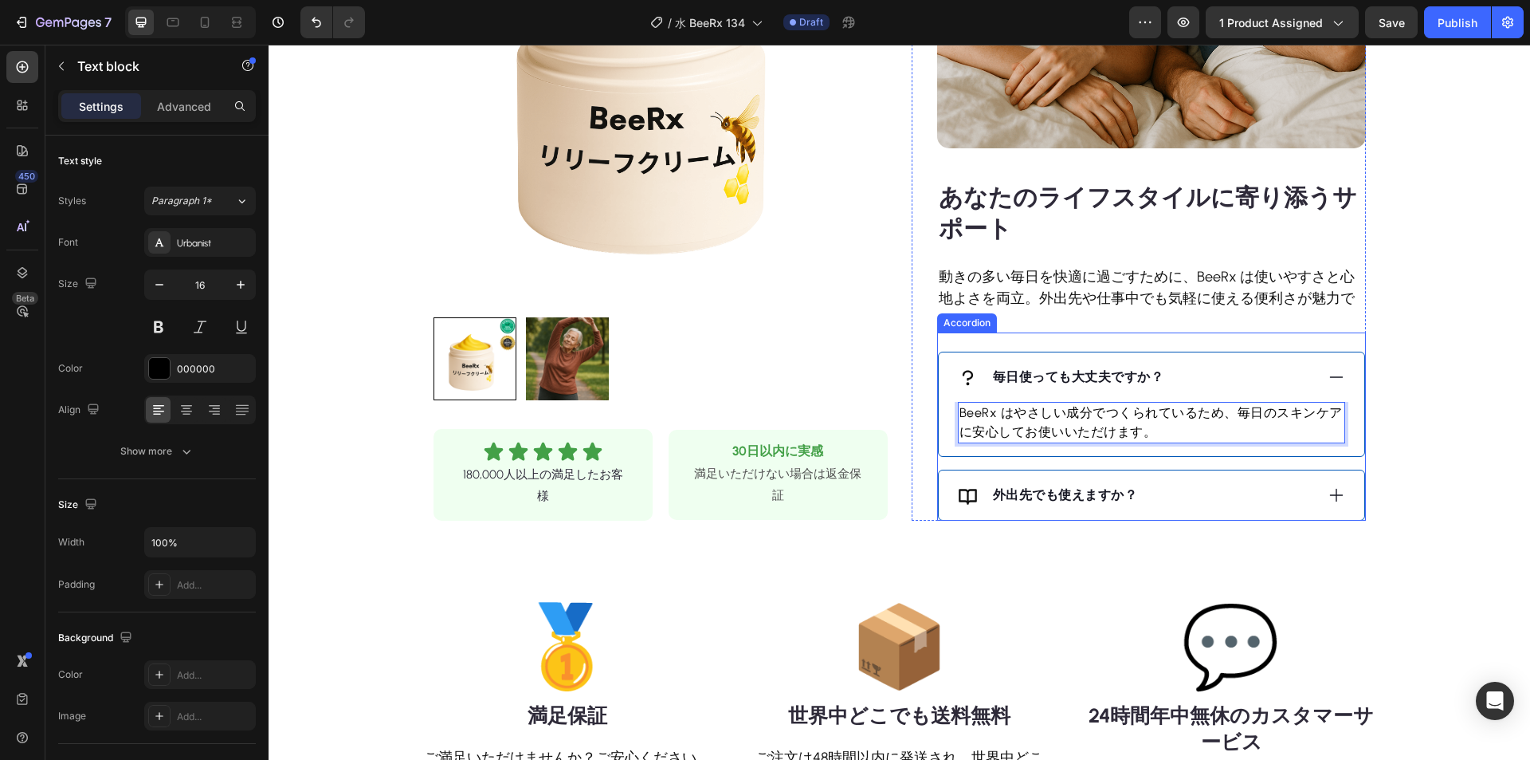
click at [1177, 489] on div "外出先でも使えますか？" at bounding box center [1136, 495] width 357 height 24
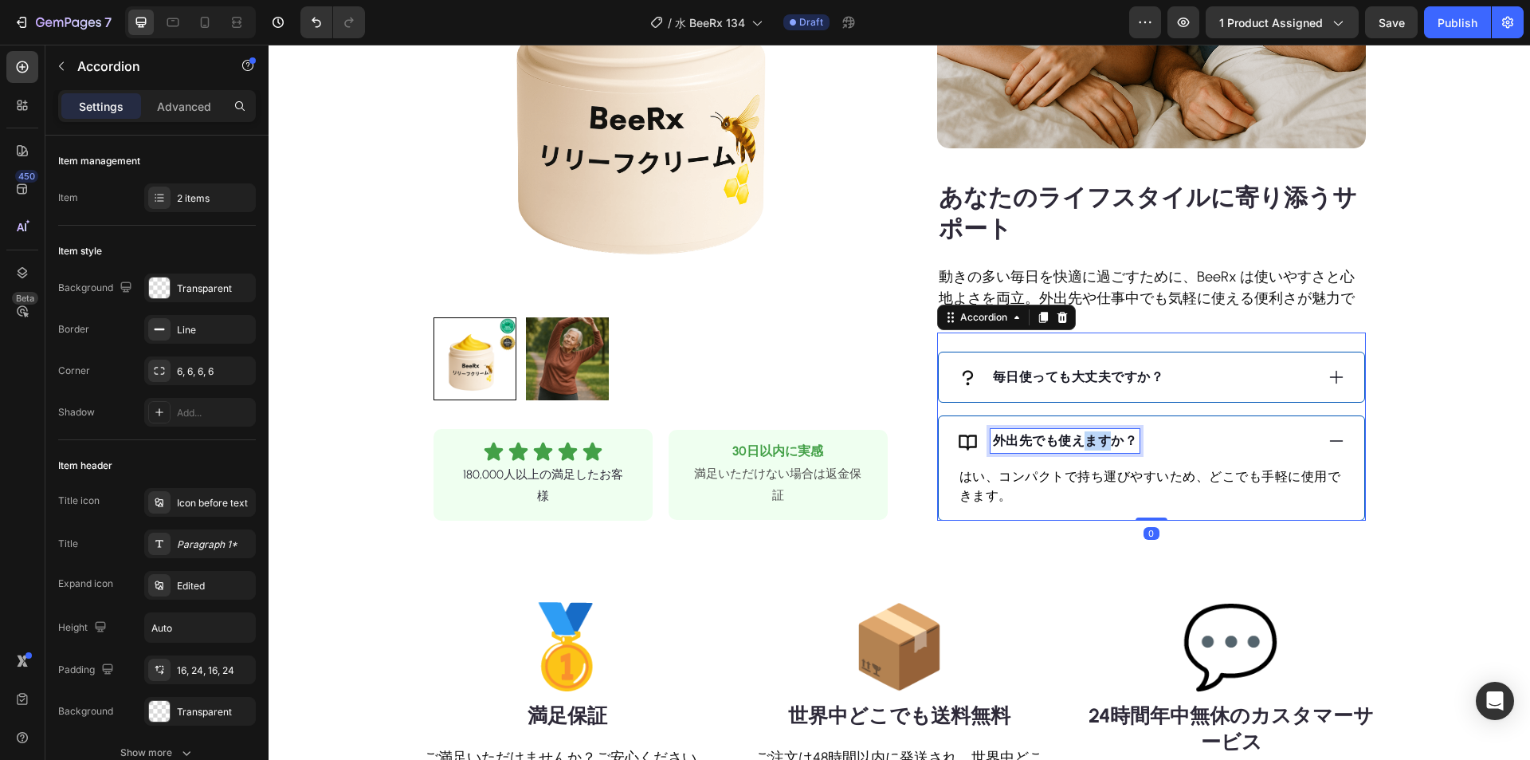
click at [1082, 445] on strong "外出先でも使えますか？" at bounding box center [1065, 440] width 145 height 15
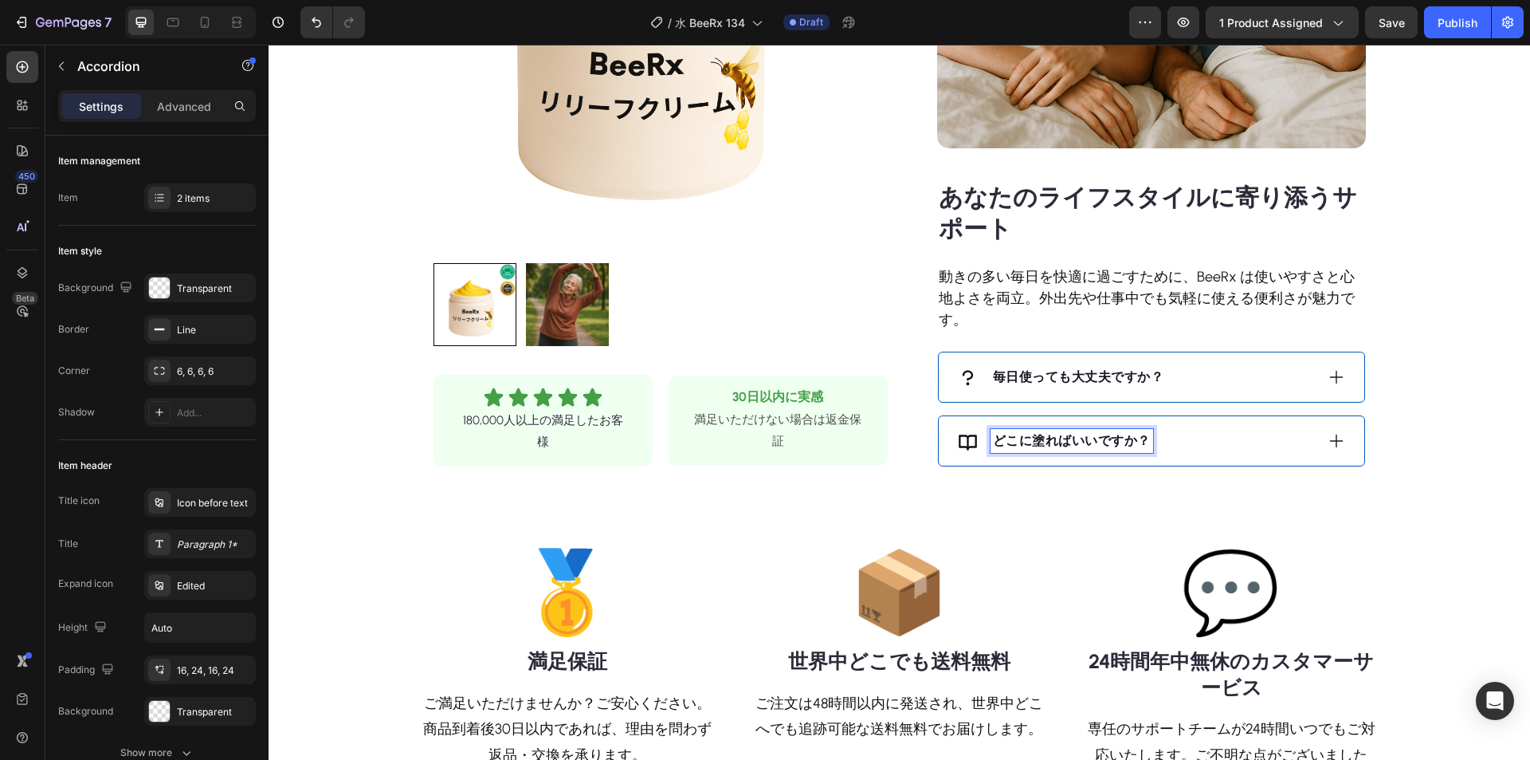
click at [1182, 431] on div "どこに塗ればいいですか？" at bounding box center [1136, 441] width 357 height 24
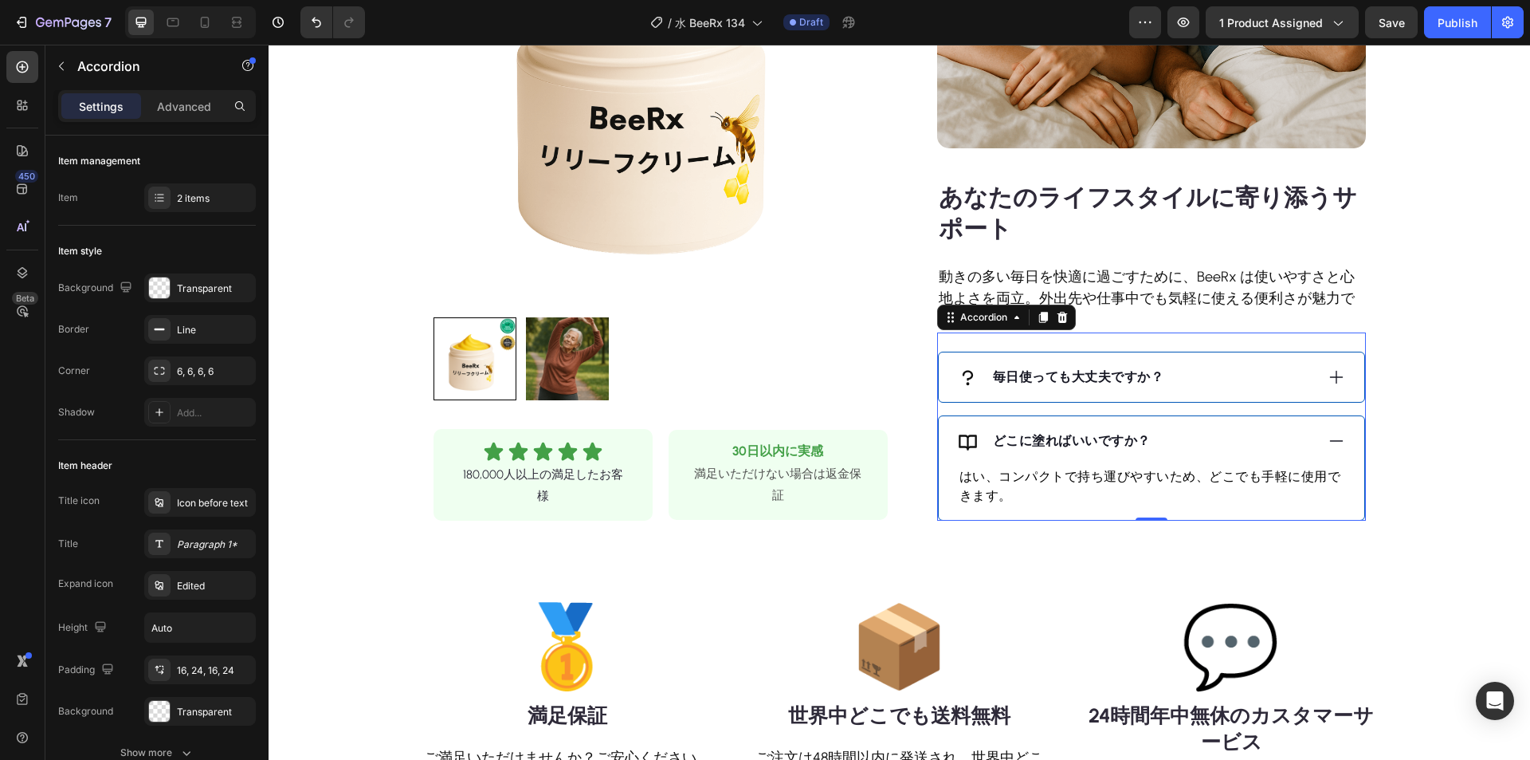
click at [1032, 476] on p "はい、コンパクトで持ち運びやすいため、どこでも手軽に使用できます。" at bounding box center [1152, 486] width 384 height 38
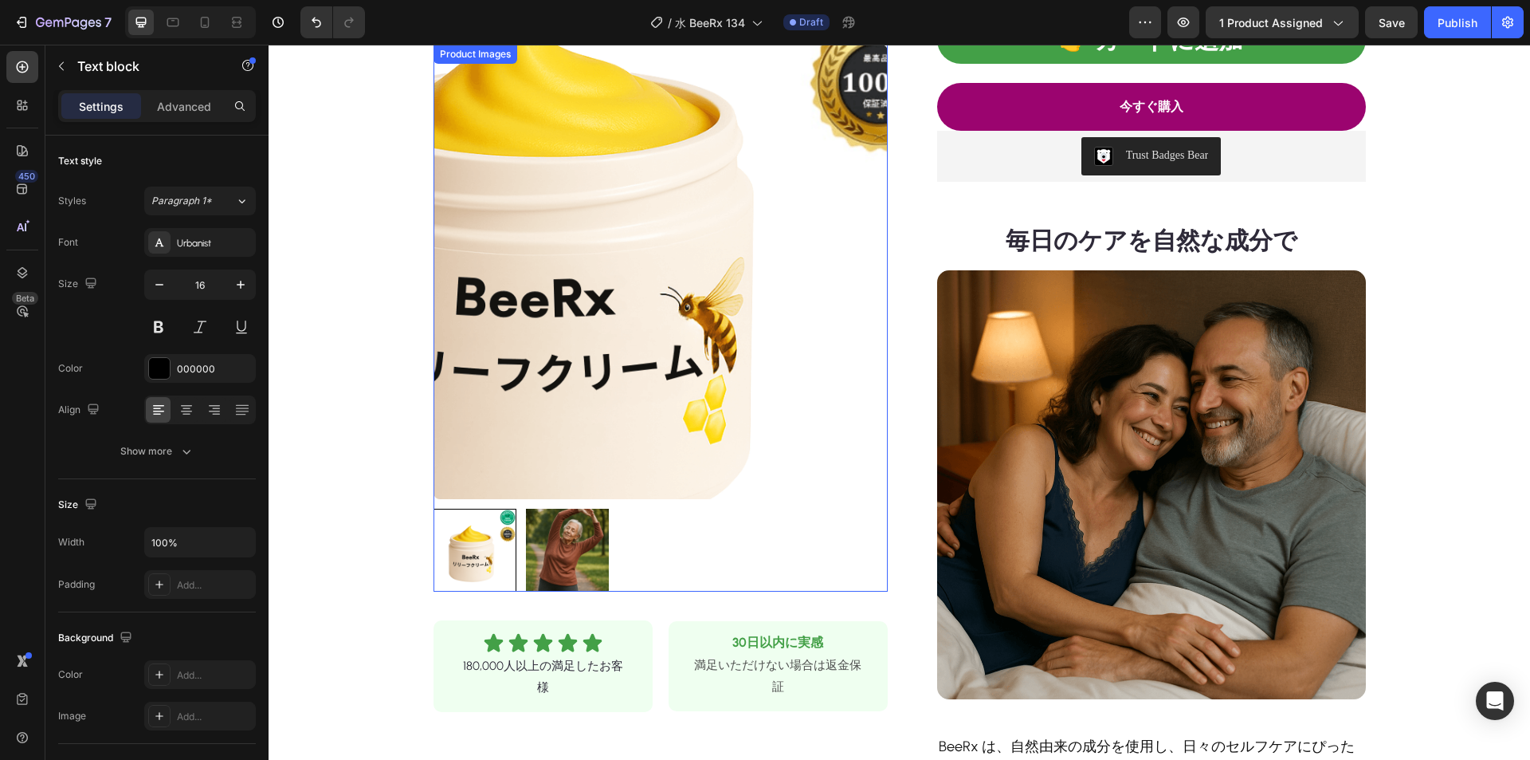
scroll to position [638, 0]
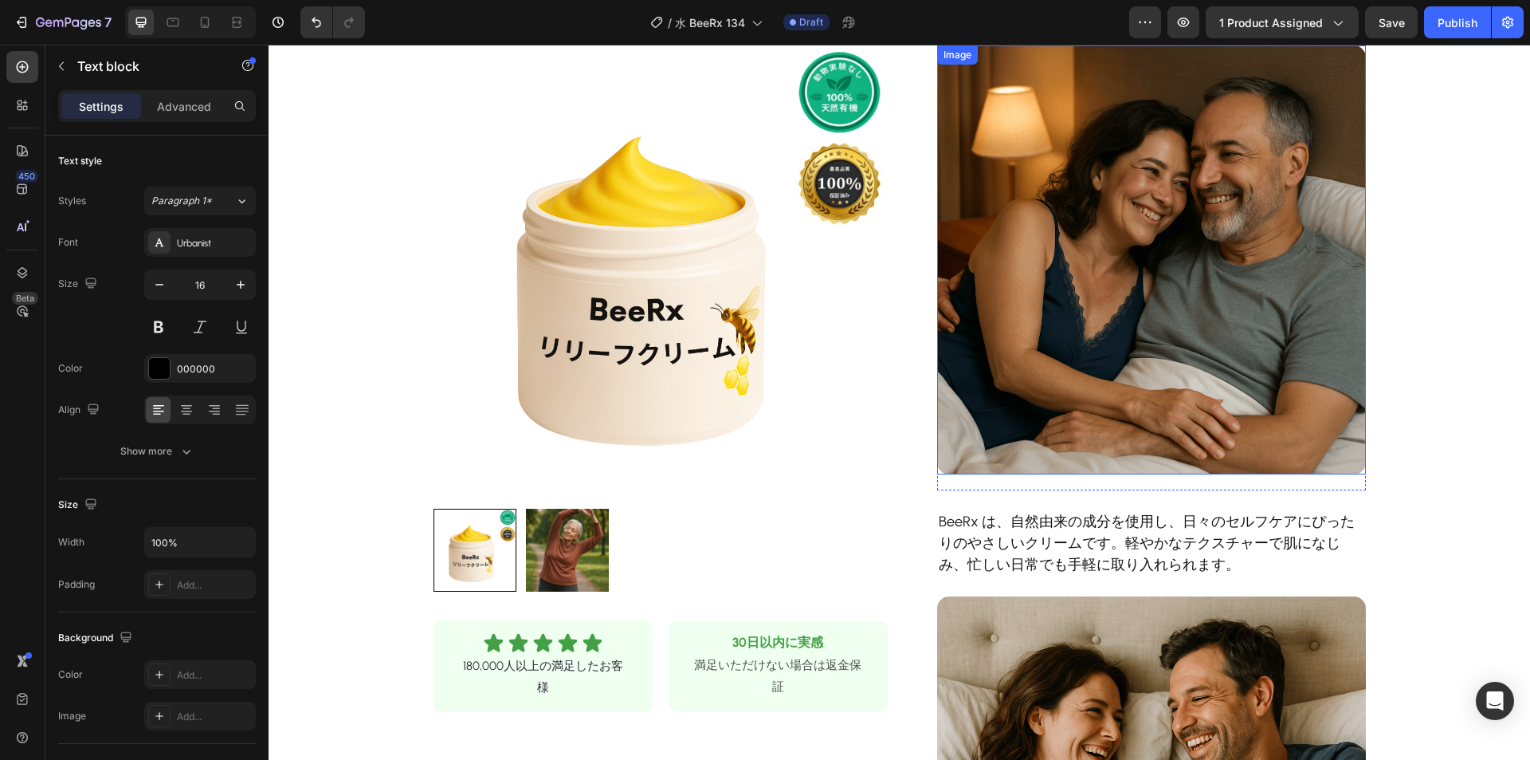
click at [1102, 291] on img at bounding box center [1151, 259] width 429 height 429
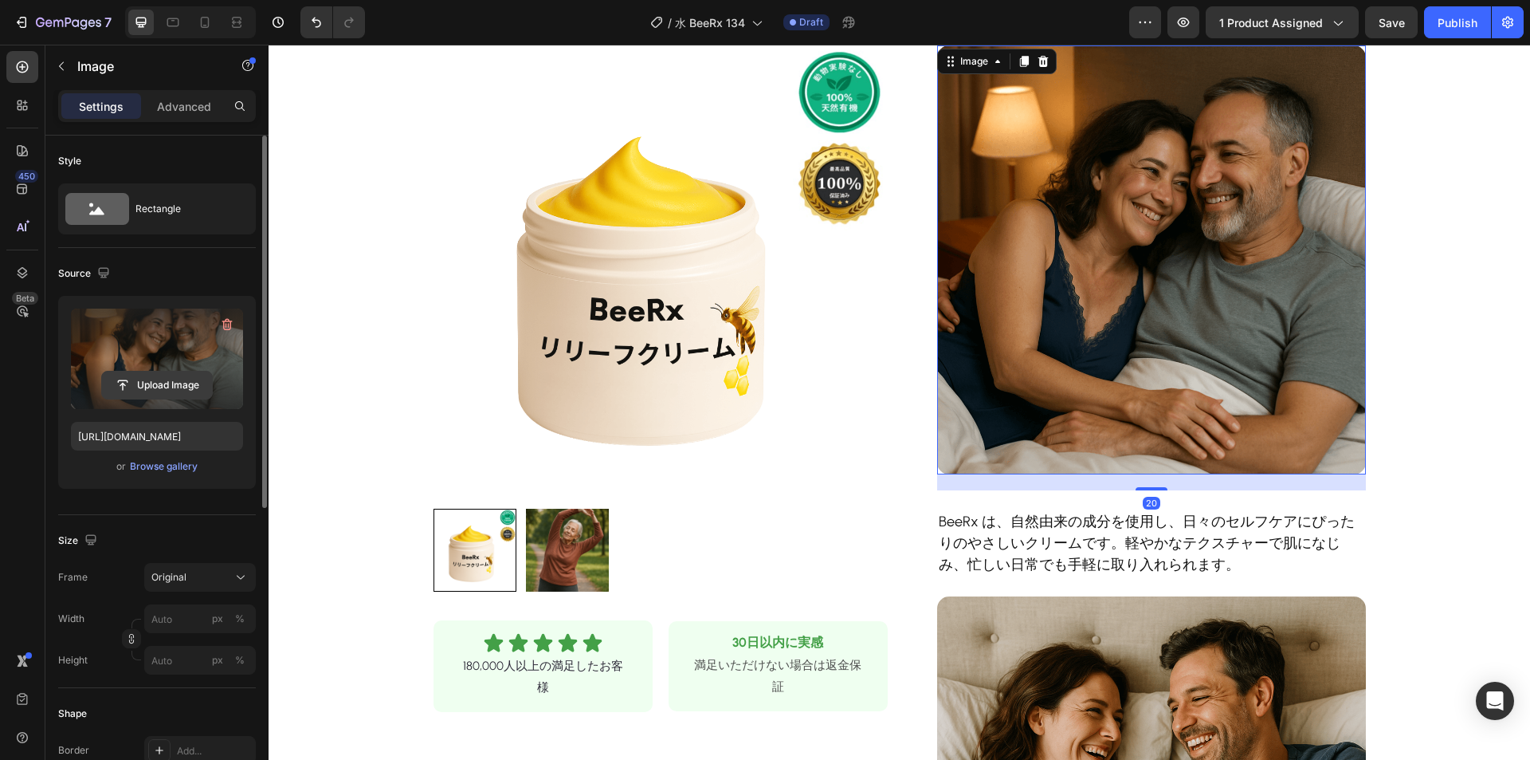
click at [160, 383] on input "file" at bounding box center [157, 384] width 110 height 27
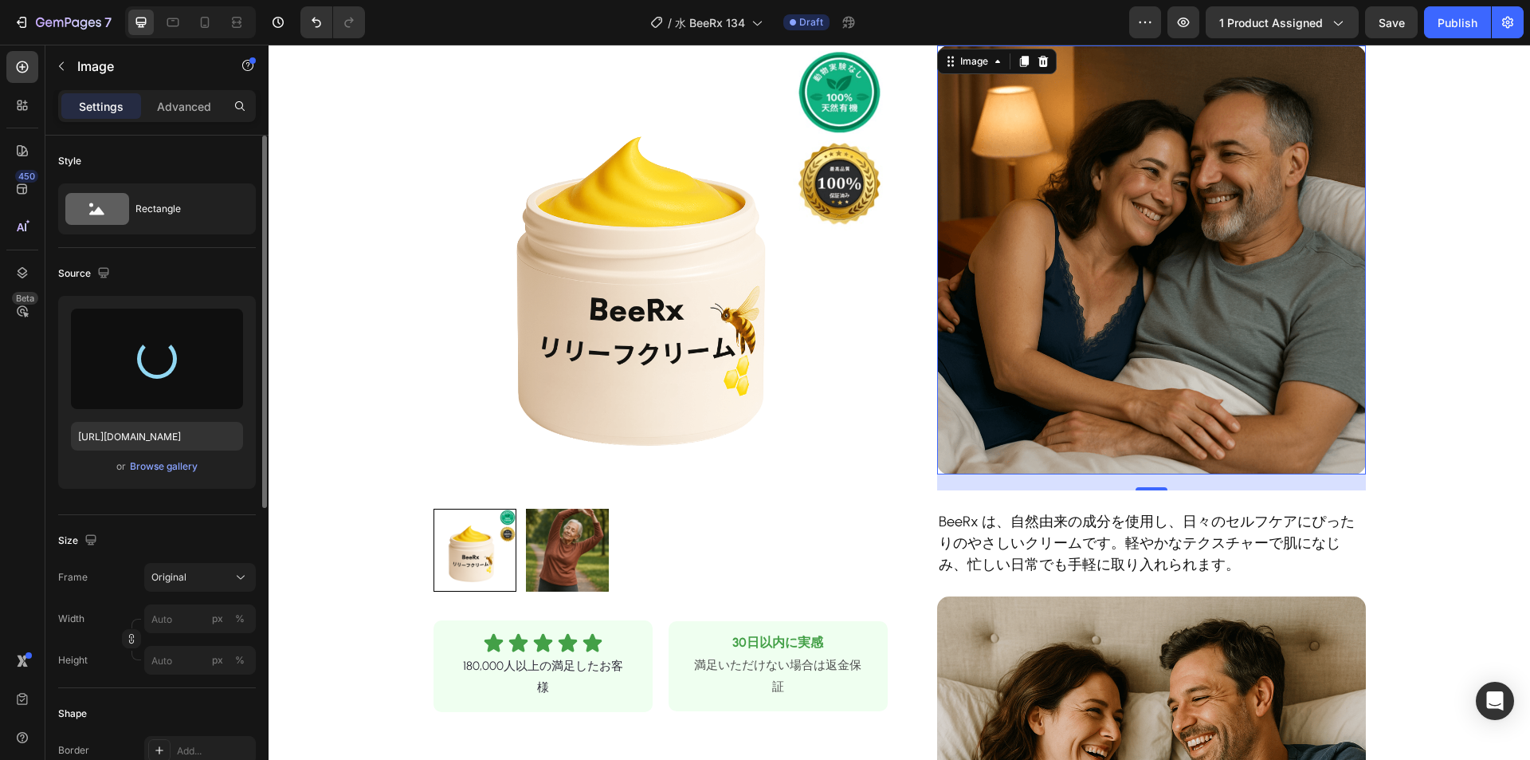
type input "[URL][DOMAIN_NAME]"
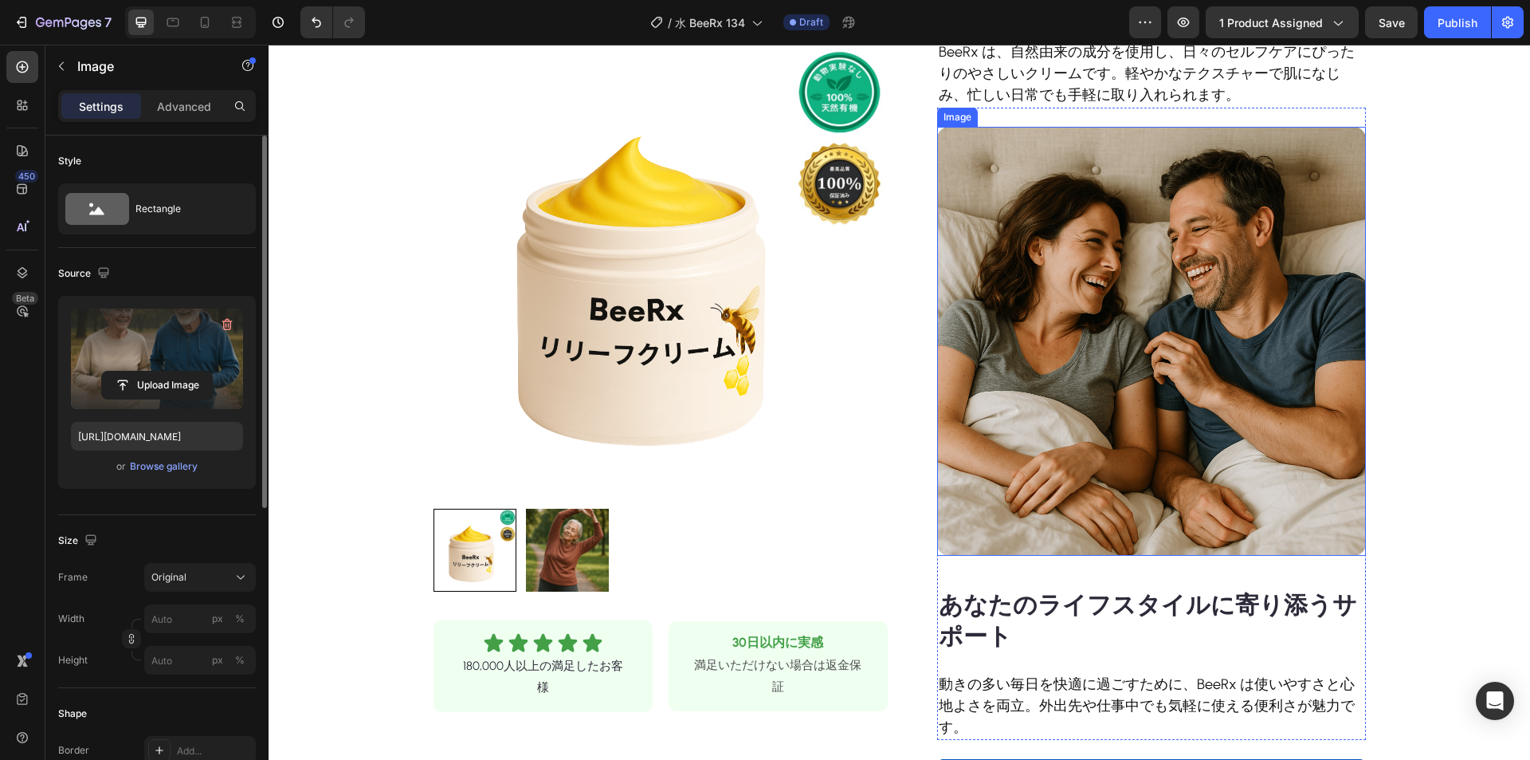
scroll to position [1116, 0]
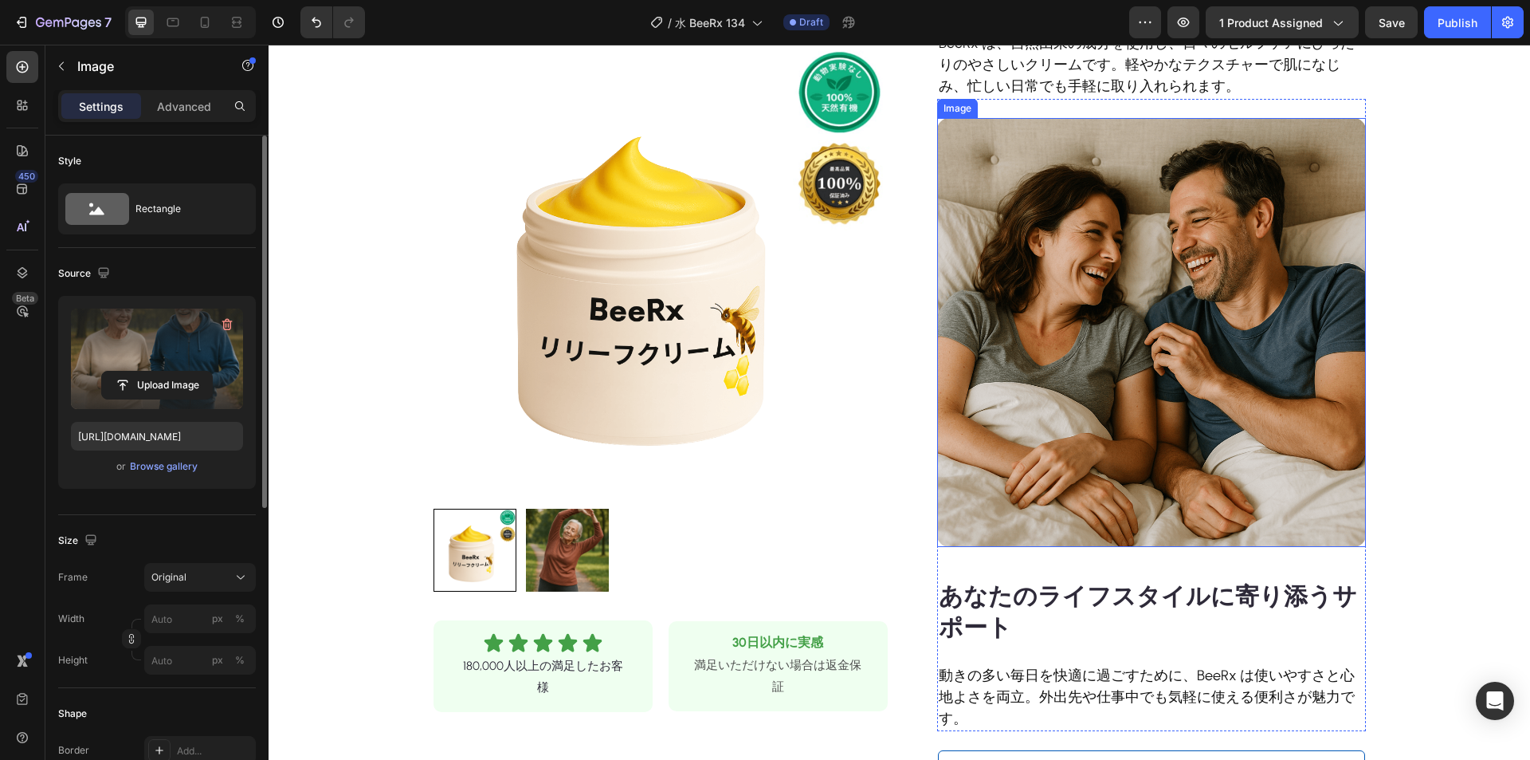
click at [1114, 372] on img at bounding box center [1151, 332] width 429 height 429
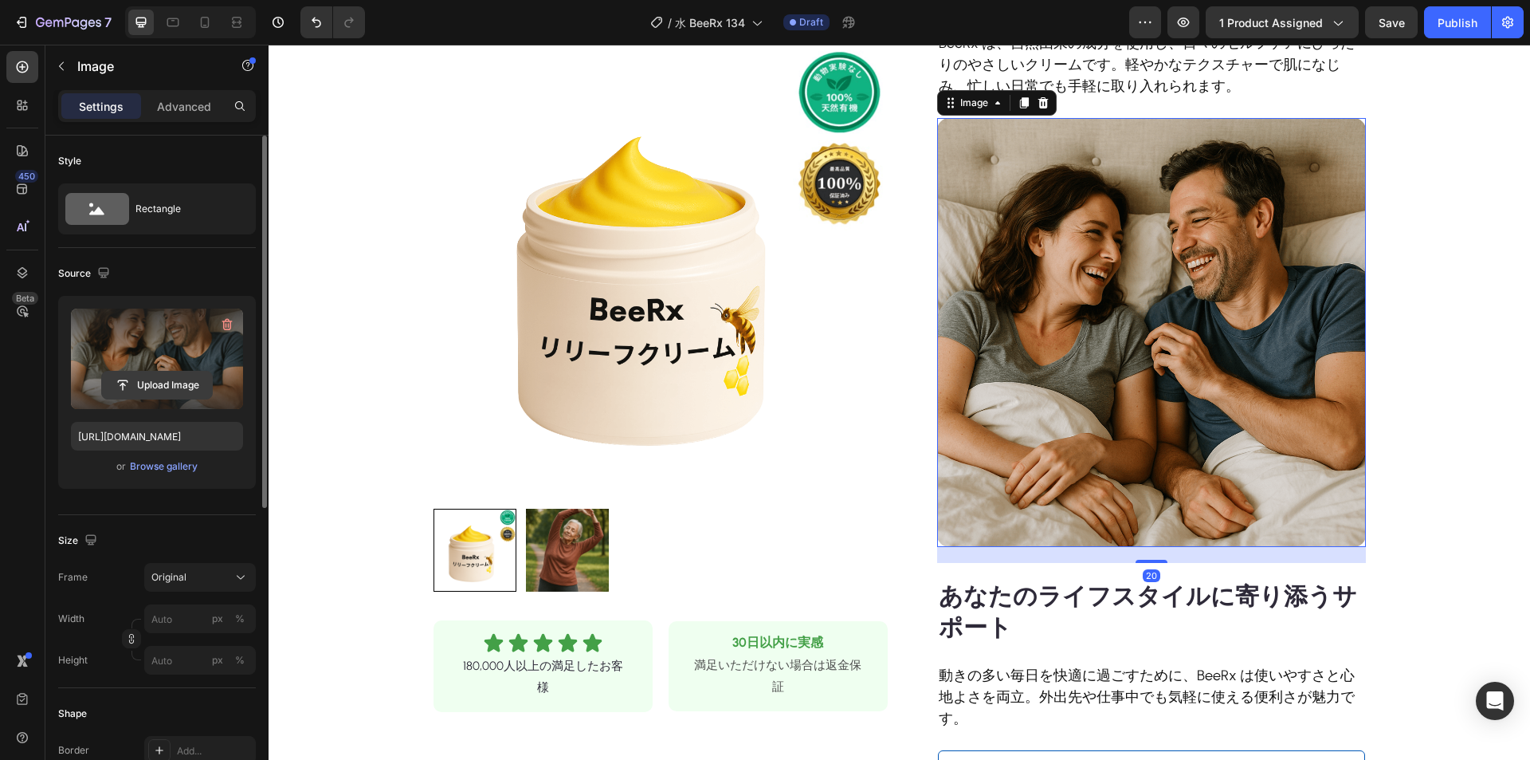
click at [185, 380] on input "file" at bounding box center [157, 384] width 110 height 27
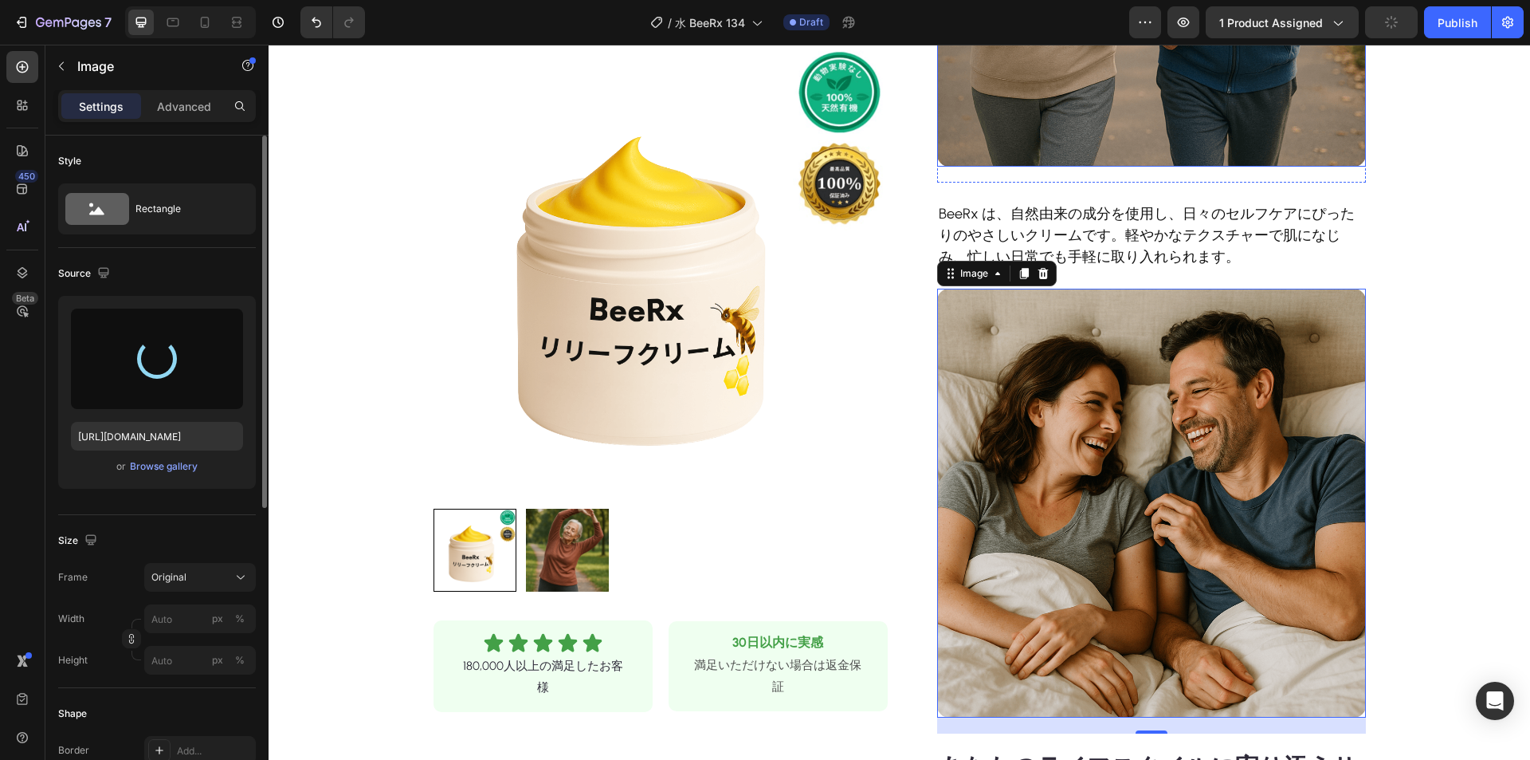
scroll to position [957, 0]
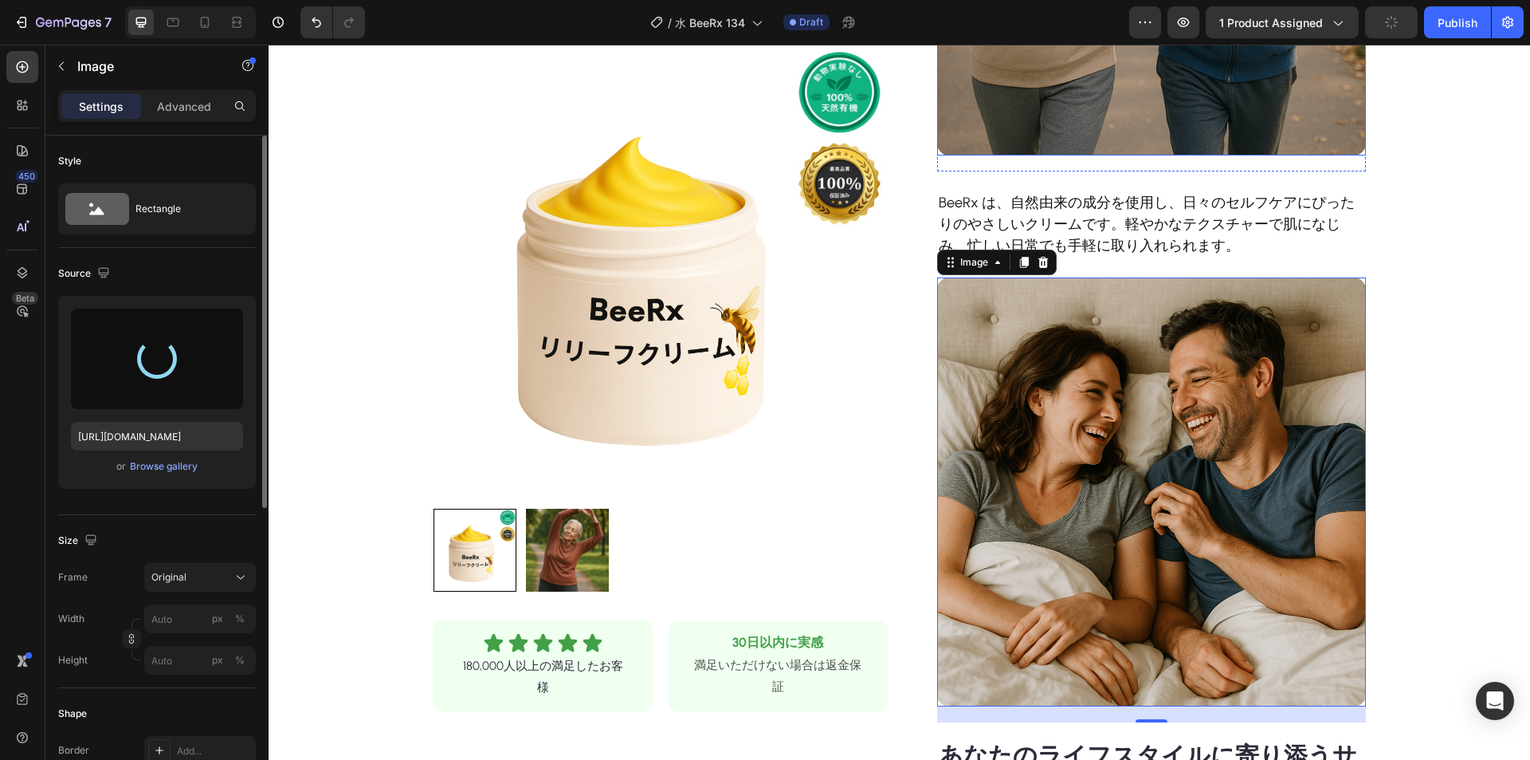
type input "[URL][DOMAIN_NAME]"
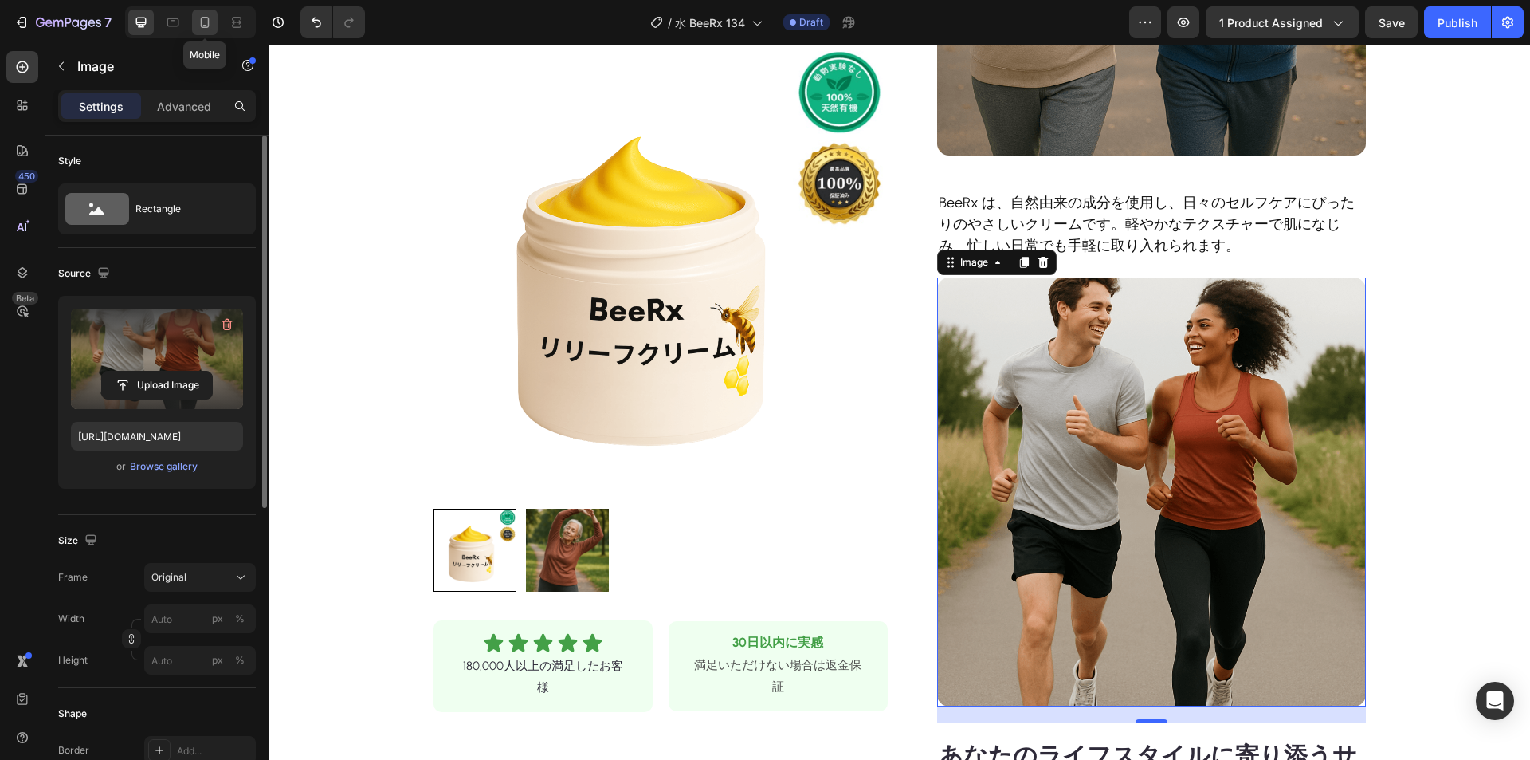
click at [207, 20] on icon at bounding box center [205, 22] width 16 height 16
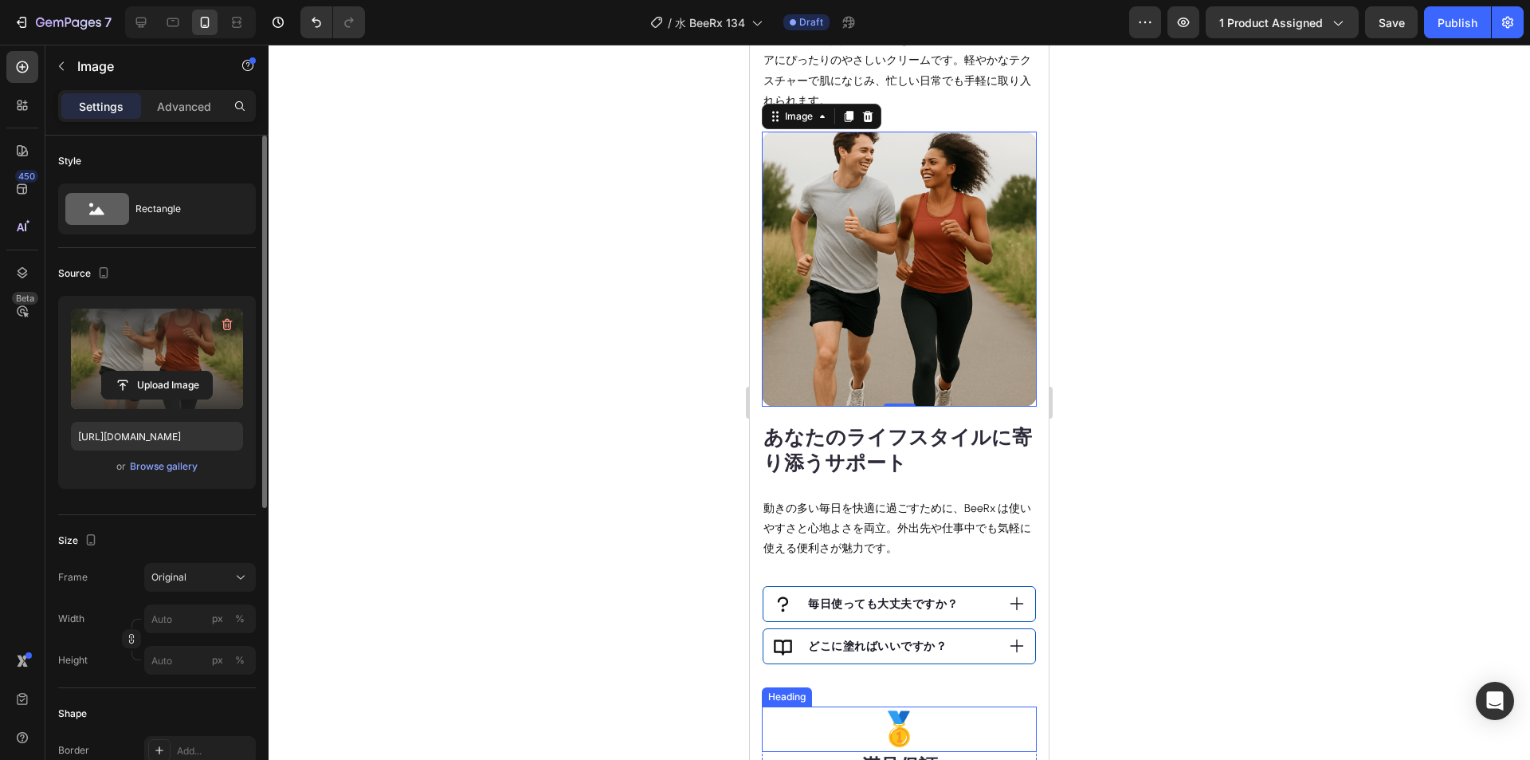
scroll to position [1335, 0]
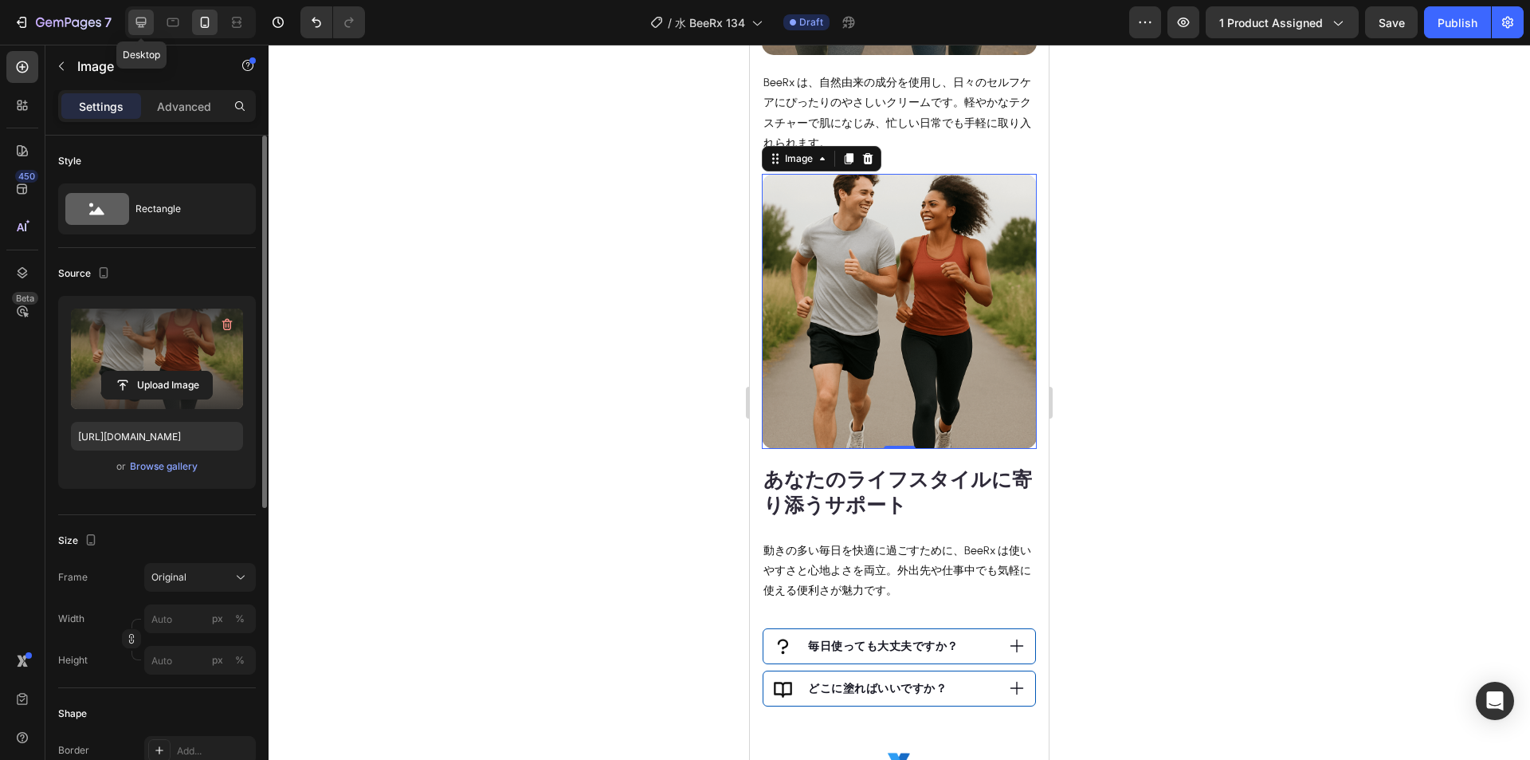
click at [147, 18] on icon at bounding box center [141, 22] width 16 height 16
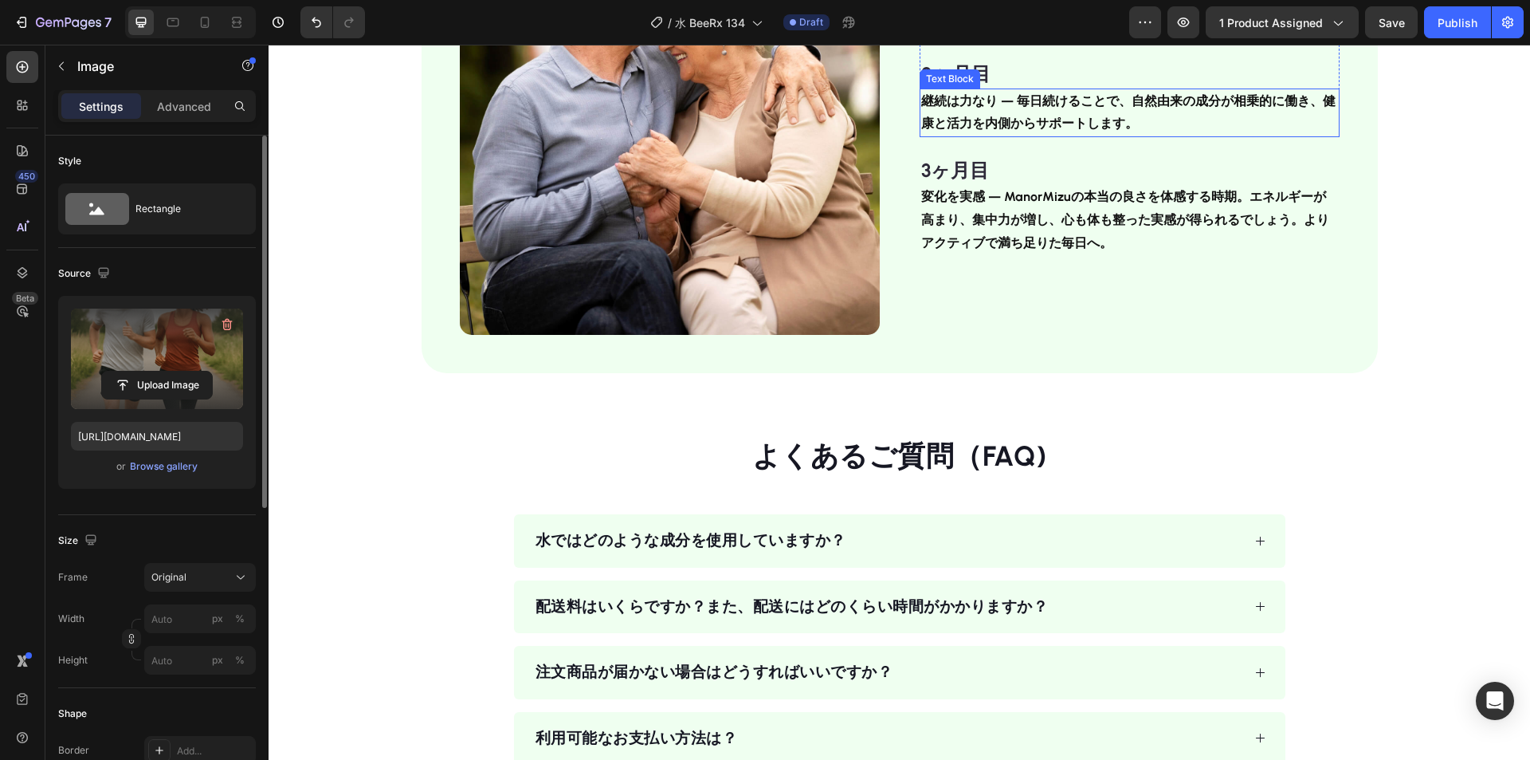
scroll to position [2489, 0]
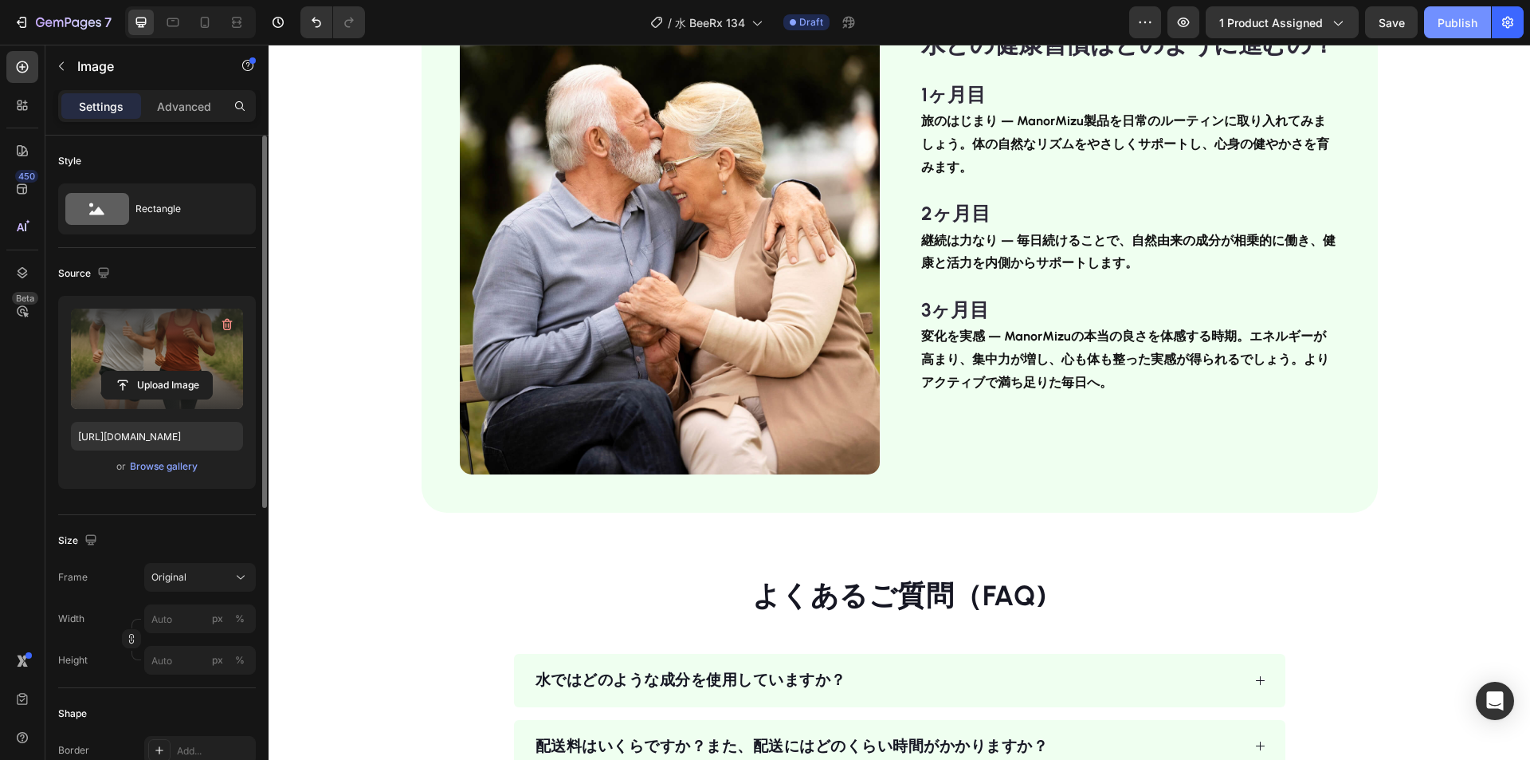
click at [1447, 17] on div "Publish" at bounding box center [1458, 22] width 40 height 17
